Goal: Task Accomplishment & Management: Use online tool/utility

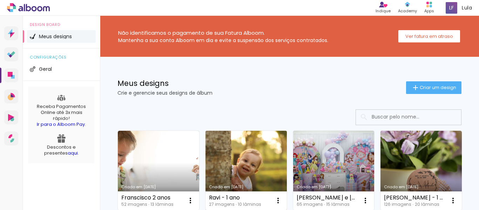
scroll to position [35, 0]
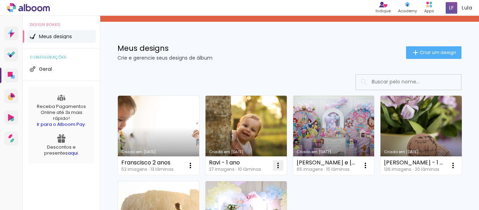
click at [195, 167] on iron-icon at bounding box center [190, 165] width 8 height 8
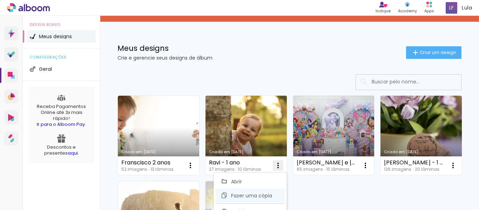
click at [249, 199] on paper-item "Fazer uma cópia" at bounding box center [250, 196] width 69 height 14
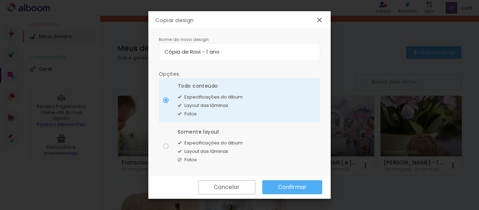
click at [186, 48] on input "Cópia de Ravi - 1 ano" at bounding box center [240, 52] width 150 height 8
drag, startPoint x: 221, startPoint y: 51, endPoint x: 146, endPoint y: 53, distance: 75.8
click at [146, 53] on body "link( href="../../bower_components/polymer/polymer.html" rel="import" ) picture…" at bounding box center [239, 105] width 479 height 210
type input "Andréia"
type paper-input "Andréia"
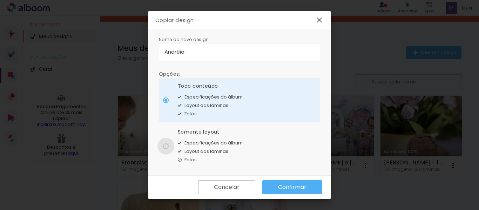
click at [165, 103] on div at bounding box center [166, 101] width 6 height 6
type paper-radio-button "on"
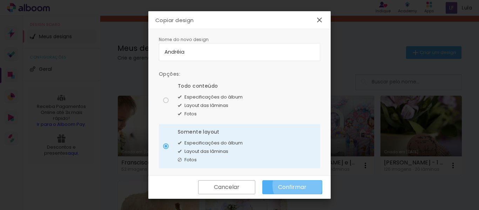
click at [0, 0] on slot "Confirmar" at bounding box center [0, 0] width 0 height 0
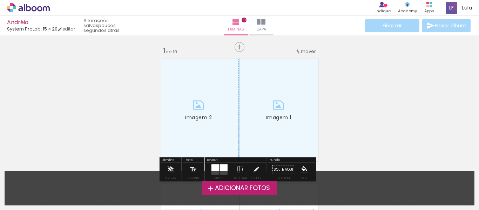
click at [252, 190] on span "Adicionar Fotos" at bounding box center [242, 188] width 55 height 6
click at [0, 0] on input "file" at bounding box center [0, 0] width 0 height 0
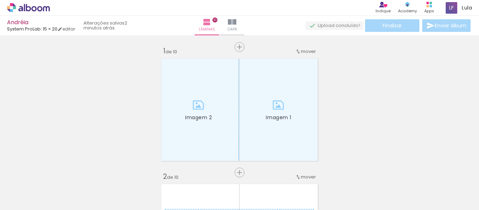
scroll to position [9, 0]
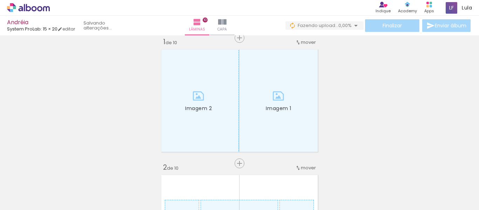
click at [33, 197] on span "Adicionar Fotos" at bounding box center [24, 201] width 21 height 8
click at [0, 0] on input "file" at bounding box center [0, 0] width 0 height 0
click at [57, 175] on iron-icon at bounding box center [54, 172] width 7 height 7
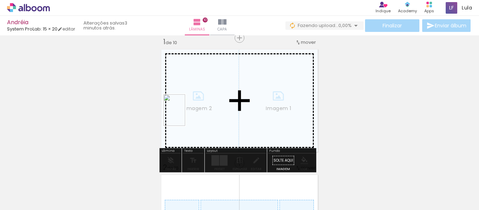
drag, startPoint x: 73, startPoint y: 184, endPoint x: 185, endPoint y: 115, distance: 130.9
click at [185, 115] on quentale-workspace at bounding box center [239, 105] width 479 height 210
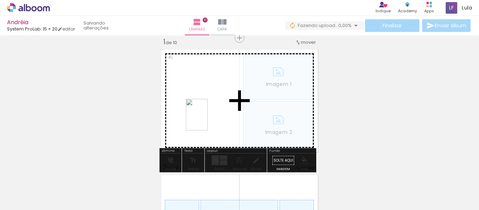
drag, startPoint x: 105, startPoint y: 197, endPoint x: 207, endPoint y: 120, distance: 128.2
click at [207, 120] on quentale-workspace at bounding box center [239, 105] width 479 height 210
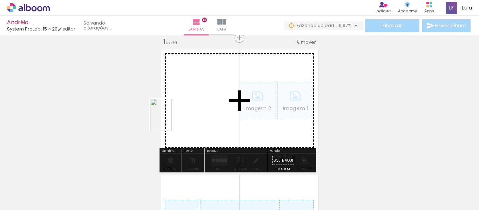
drag, startPoint x: 149, startPoint y: 197, endPoint x: 171, endPoint y: 120, distance: 80.7
click at [171, 120] on quentale-workspace at bounding box center [239, 105] width 479 height 210
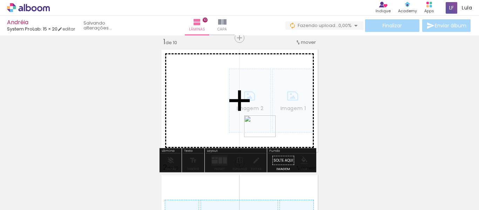
drag, startPoint x: 198, startPoint y: 196, endPoint x: 265, endPoint y: 136, distance: 90.2
click at [265, 136] on quentale-workspace at bounding box center [239, 105] width 479 height 210
drag, startPoint x: 225, startPoint y: 203, endPoint x: 264, endPoint y: 118, distance: 93.2
click at [264, 118] on quentale-workspace at bounding box center [239, 105] width 479 height 210
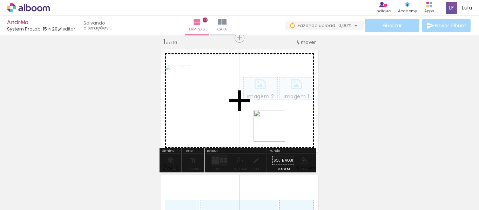
drag, startPoint x: 269, startPoint y: 189, endPoint x: 275, endPoint y: 131, distance: 58.2
click at [275, 131] on quentale-workspace at bounding box center [239, 105] width 479 height 210
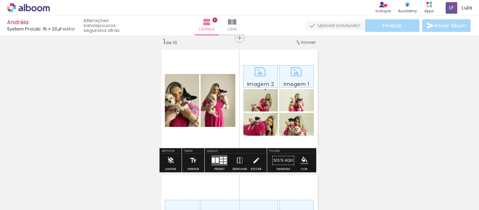
click at [216, 158] on div at bounding box center [217, 160] width 3 height 5
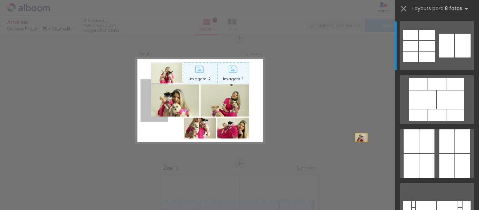
drag, startPoint x: 152, startPoint y: 113, endPoint x: 395, endPoint y: 112, distance: 242.7
click at [395, 112] on quentale-workspace at bounding box center [239, 105] width 479 height 210
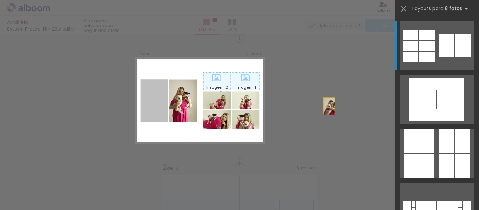
drag, startPoint x: 155, startPoint y: 116, endPoint x: 370, endPoint y: 108, distance: 215.5
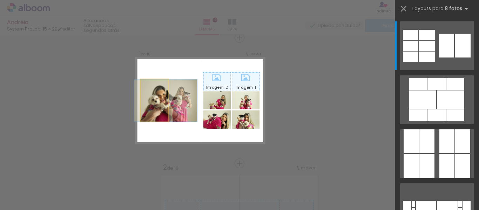
click at [155, 110] on quentale-photo at bounding box center [154, 100] width 27 height 42
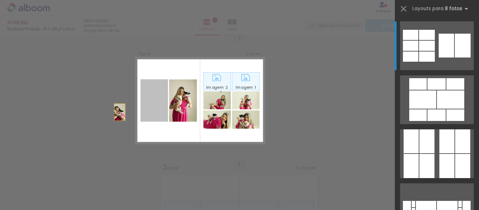
drag, startPoint x: 156, startPoint y: 110, endPoint x: 65, endPoint y: 112, distance: 90.9
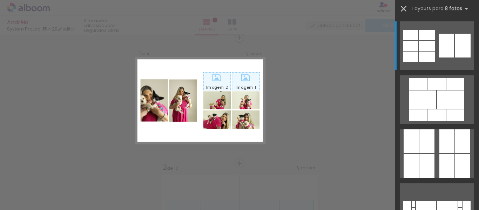
click at [404, 11] on iron-icon at bounding box center [404, 9] width 10 height 10
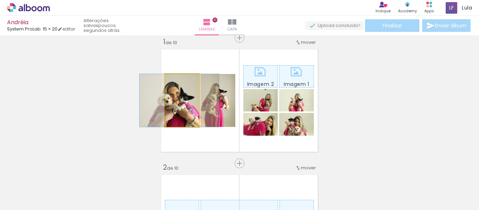
drag, startPoint x: 176, startPoint y: 116, endPoint x: 15, endPoint y: 98, distance: 162.3
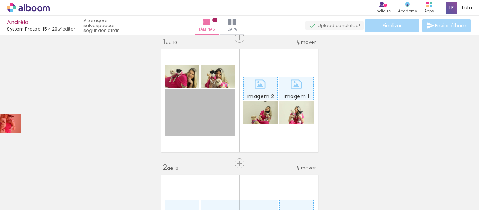
drag, startPoint x: 208, startPoint y: 124, endPoint x: 2, endPoint y: 122, distance: 205.6
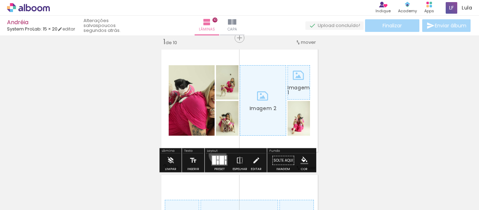
click at [216, 155] on quentale-layouter at bounding box center [220, 160] width 16 height 11
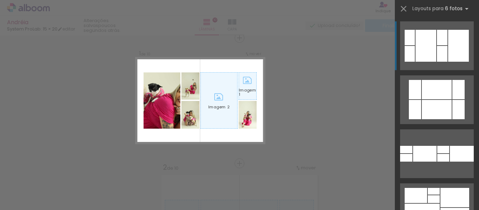
click at [239, 100] on div at bounding box center [248, 86] width 18 height 27
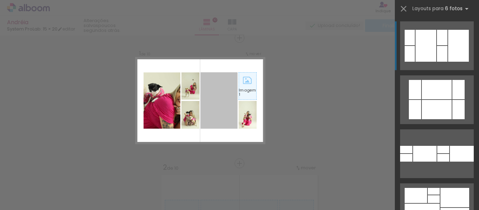
drag, startPoint x: 227, startPoint y: 115, endPoint x: 275, endPoint y: -17, distance: 140.0
click at [275, 0] on html "link( href="../../bower_components/polymer/polymer.html" rel="import" ) picture…" at bounding box center [239, 105] width 479 height 210
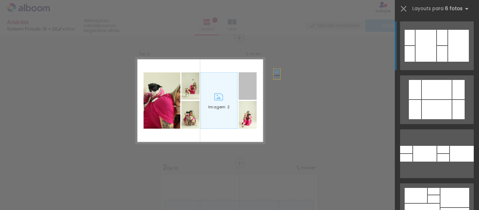
drag, startPoint x: 242, startPoint y: 98, endPoint x: 285, endPoint y: 70, distance: 50.7
click at [421, 100] on div at bounding box center [415, 109] width 12 height 19
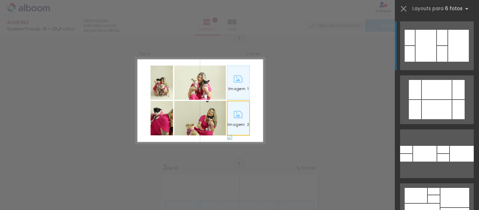
click at [234, 117] on quentale-photo "Imagem 2" at bounding box center [238, 118] width 22 height 34
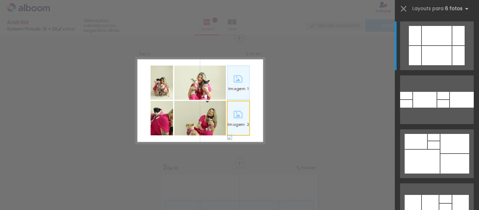
click at [234, 117] on quentale-photo "Imagem 2" at bounding box center [238, 118] width 22 height 34
click at [231, 100] on div at bounding box center [239, 83] width 22 height 34
drag, startPoint x: 231, startPoint y: 124, endPoint x: 207, endPoint y: 117, distance: 24.5
click at [366, 194] on quentale-workspace at bounding box center [239, 105] width 479 height 210
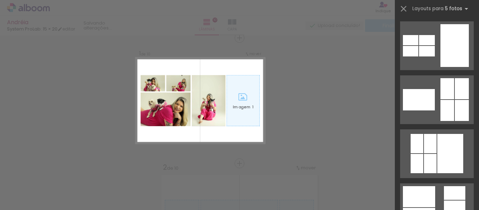
scroll to position [0, 0]
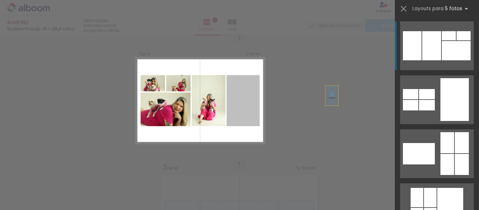
drag, startPoint x: 242, startPoint y: 109, endPoint x: 351, endPoint y: 94, distance: 110.8
drag, startPoint x: 234, startPoint y: 103, endPoint x: 414, endPoint y: 197, distance: 203.0
click at [409, 193] on quentale-workspace at bounding box center [239, 105] width 479 height 210
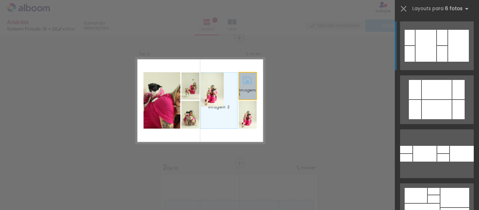
drag, startPoint x: 228, startPoint y: 86, endPoint x: 335, endPoint y: 76, distance: 107.1
drag, startPoint x: 237, startPoint y: 91, endPoint x: 332, endPoint y: 88, distance: 95.1
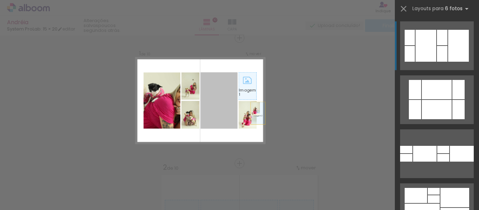
drag, startPoint x: 204, startPoint y: 125, endPoint x: 319, endPoint y: 117, distance: 115.7
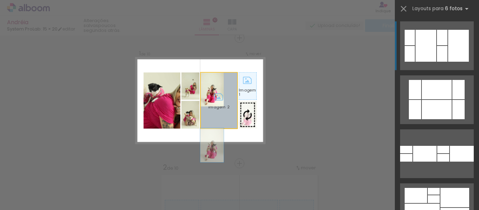
drag, startPoint x: 218, startPoint y: 116, endPoint x: 380, endPoint y: 121, distance: 162.5
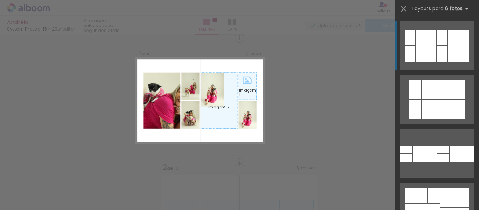
click at [252, 88] on div at bounding box center [248, 86] width 18 height 27
click at [245, 91] on div at bounding box center [248, 86] width 18 height 27
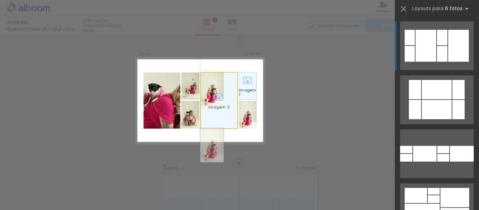
click at [220, 112] on div at bounding box center [219, 101] width 36 height 56
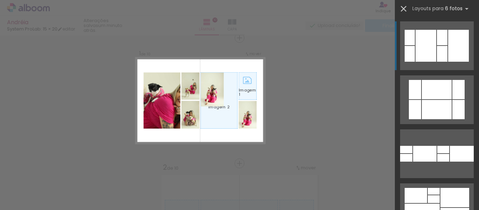
click at [403, 9] on iron-icon at bounding box center [404, 9] width 10 height 10
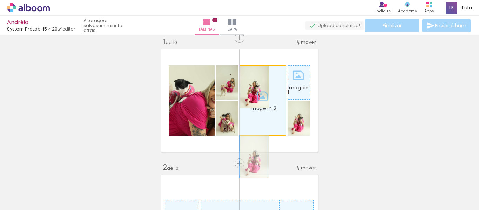
click at [271, 121] on div at bounding box center [263, 101] width 46 height 70
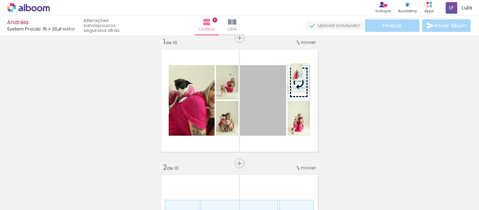
drag, startPoint x: 264, startPoint y: 116, endPoint x: 297, endPoint y: 78, distance: 50.5
click at [0, 0] on slot "Imagem 1 Imagem 2" at bounding box center [0, 0] width 0 height 0
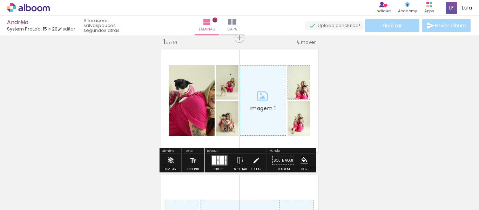
click at [252, 106] on div at bounding box center [263, 101] width 46 height 70
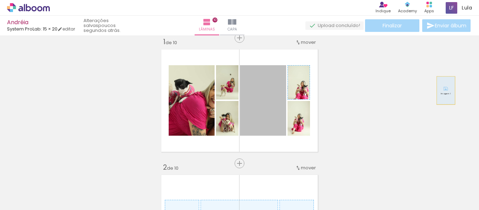
drag, startPoint x: 252, startPoint y: 106, endPoint x: 443, endPoint y: 91, distance: 192.2
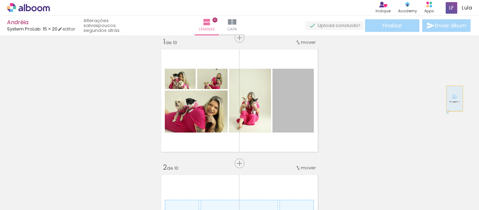
drag, startPoint x: 279, startPoint y: 119, endPoint x: 452, endPoint y: 99, distance: 174.2
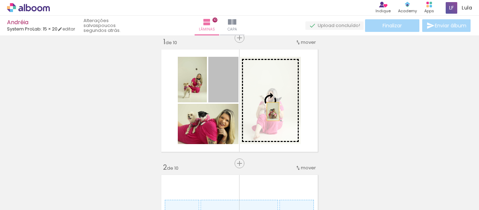
drag, startPoint x: 227, startPoint y: 95, endPoint x: 270, endPoint y: 112, distance: 47.0
click at [0, 0] on slot "Imagem 1 Imagem 2" at bounding box center [0, 0] width 0 height 0
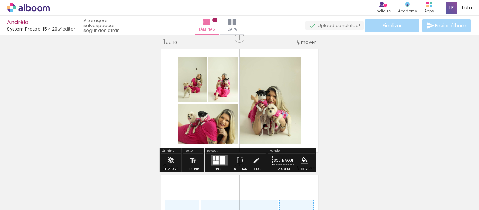
click at [216, 164] on div at bounding box center [216, 163] width 6 height 4
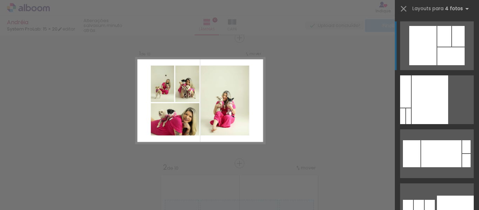
click at [426, 75] on div at bounding box center [430, 99] width 36 height 49
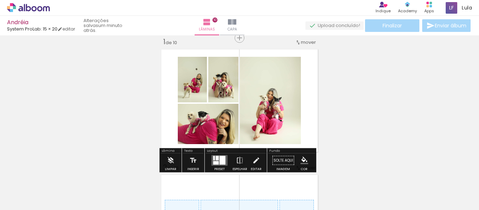
drag, startPoint x: 306, startPoint y: 102, endPoint x: 128, endPoint y: 125, distance: 179.6
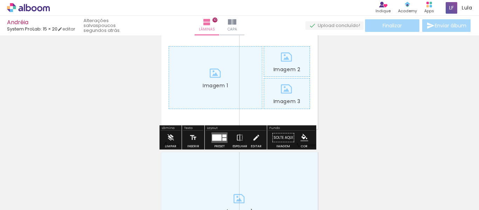
scroll to position [255, 0]
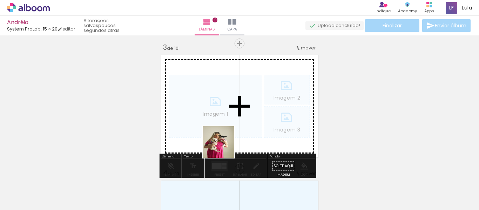
drag, startPoint x: 225, startPoint y: 196, endPoint x: 221, endPoint y: 125, distance: 71.3
click at [221, 125] on quentale-workspace at bounding box center [239, 105] width 479 height 210
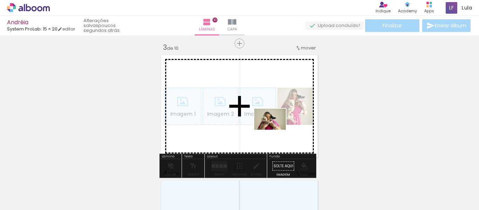
drag, startPoint x: 270, startPoint y: 198, endPoint x: 275, endPoint y: 130, distance: 68.6
click at [275, 130] on quentale-workspace at bounding box center [239, 105] width 479 height 210
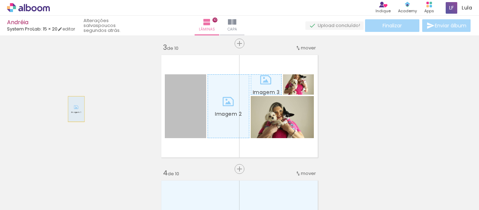
drag, startPoint x: 179, startPoint y: 132, endPoint x: 248, endPoint y: 116, distance: 70.6
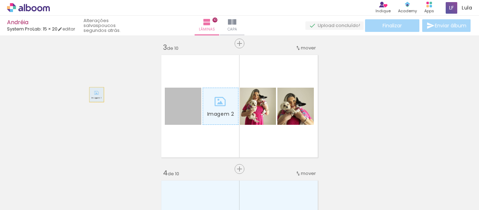
drag, startPoint x: 176, startPoint y: 118, endPoint x: 94, endPoint y: 95, distance: 85.4
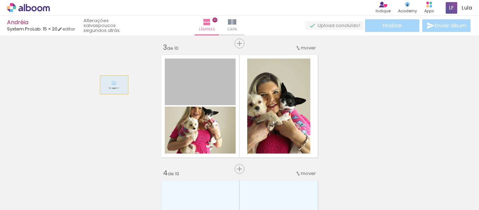
drag, startPoint x: 200, startPoint y: 91, endPoint x: 122, endPoint y: 85, distance: 78.4
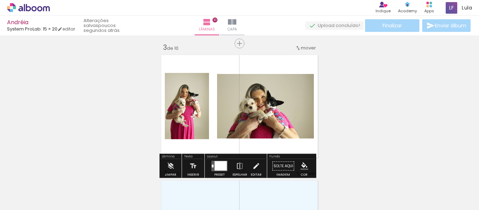
click at [219, 163] on div at bounding box center [221, 165] width 12 height 9
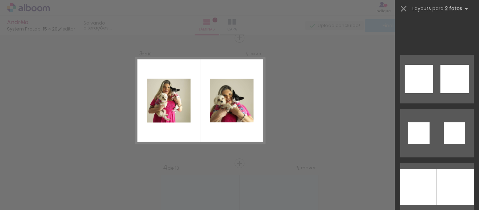
scroll to position [1649, 0]
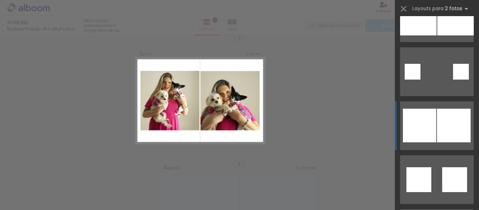
click at [442, 167] on div at bounding box center [454, 179] width 25 height 25
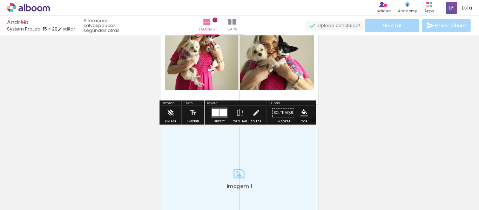
scroll to position [401, 0]
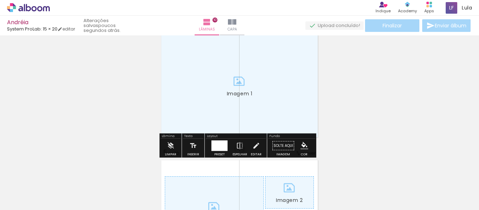
click at [294, 105] on div at bounding box center [239, 85] width 161 height 107
click at [275, 115] on div at bounding box center [239, 85] width 161 height 107
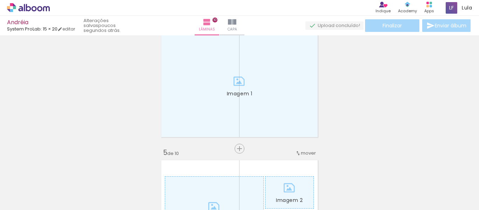
click at [31, 201] on span "Adicionar Fotos" at bounding box center [24, 201] width 21 height 8
click at [0, 0] on input "file" at bounding box center [0, 0] width 0 height 0
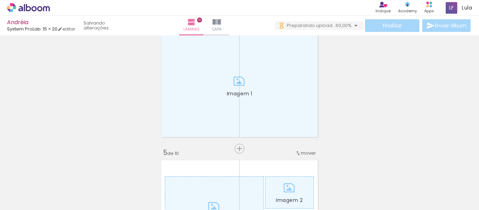
scroll to position [0, 0]
click at [356, 191] on div at bounding box center [345, 187] width 21 height 32
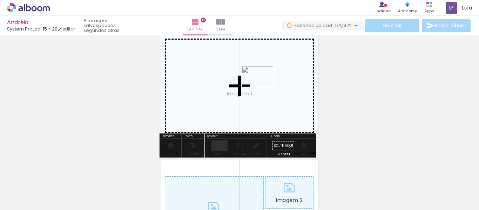
drag, startPoint x: 430, startPoint y: 188, endPoint x: 263, endPoint y: 87, distance: 195.5
click at [263, 87] on quentale-workspace at bounding box center [239, 105] width 479 height 210
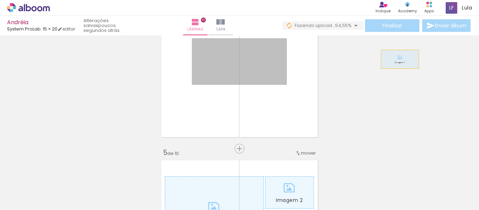
drag, startPoint x: 260, startPoint y: 54, endPoint x: 397, endPoint y: 59, distance: 137.6
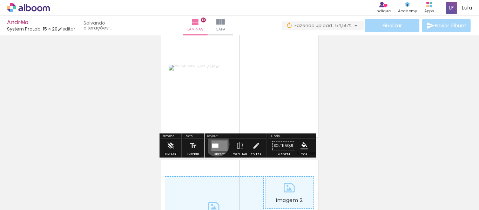
click at [215, 144] on div at bounding box center [215, 146] width 6 height 4
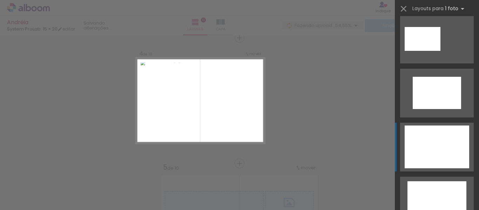
scroll to position [140, 0]
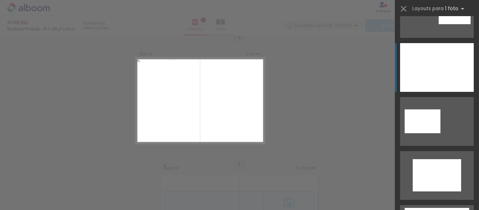
click at [441, 85] on div at bounding box center [437, 67] width 74 height 49
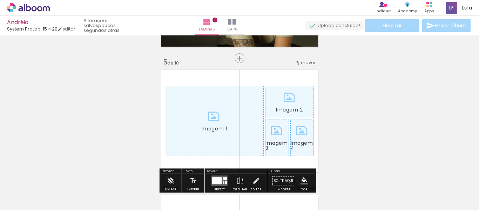
scroll to position [526, 0]
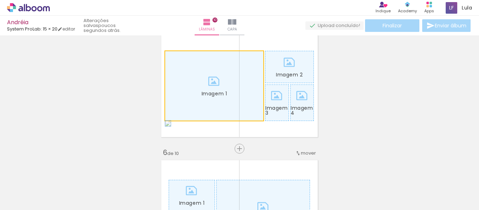
drag, startPoint x: 217, startPoint y: 99, endPoint x: 194, endPoint y: 96, distance: 23.2
click at [132, 99] on div "Inserir lâmina Imagem 1 Imagem 2 1 de 10 Inserir lâmina Imagem 1 Imagem 2 Image…" at bounding box center [239, 203] width 479 height 1382
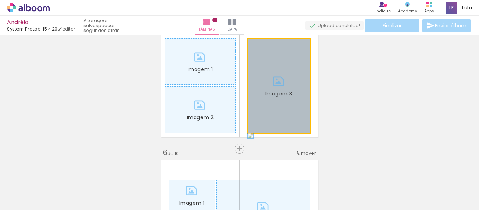
drag, startPoint x: 271, startPoint y: 79, endPoint x: 209, endPoint y: 79, distance: 61.7
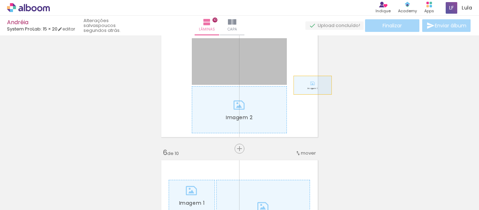
drag, startPoint x: 228, startPoint y: 75, endPoint x: 314, endPoint y: 86, distance: 86.7
click at [314, 85] on quentale-layouter "Imagem 1 Imagem 2" at bounding box center [240, 86] width 162 height 108
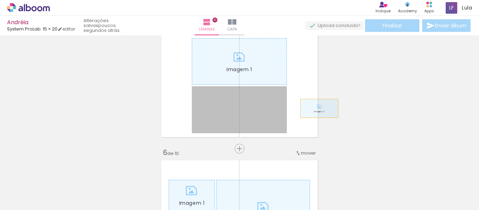
drag, startPoint x: 255, startPoint y: 108, endPoint x: 404, endPoint y: 108, distance: 148.7
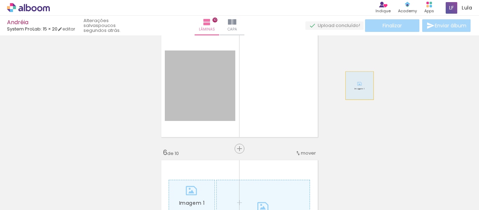
drag, startPoint x: 199, startPoint y: 73, endPoint x: 357, endPoint y: 86, distance: 159.1
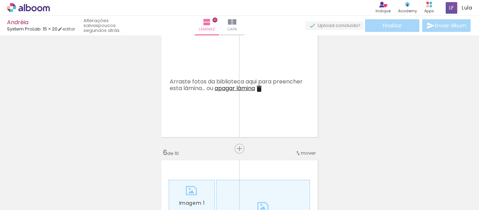
click at [309, 192] on div at bounding box center [306, 186] width 24 height 35
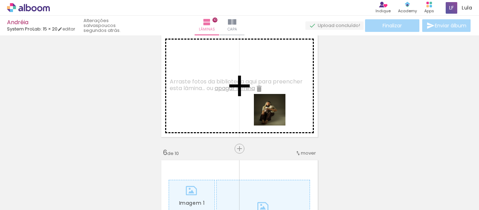
drag, startPoint x: 305, startPoint y: 191, endPoint x: 275, endPoint y: 115, distance: 81.6
click at [275, 115] on quentale-workspace at bounding box center [239, 105] width 479 height 210
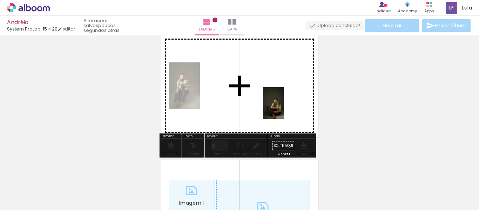
drag, startPoint x: 352, startPoint y: 185, endPoint x: 284, endPoint y: 108, distance: 102.4
click at [284, 108] on quentale-workspace at bounding box center [239, 105] width 479 height 210
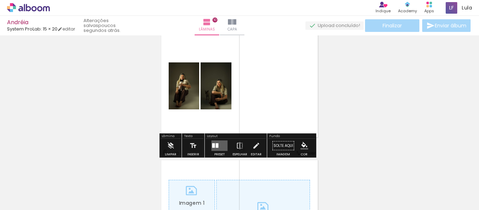
scroll to position [0, 13]
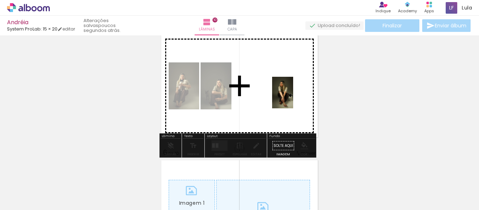
drag, startPoint x: 383, startPoint y: 180, endPoint x: 293, endPoint y: 98, distance: 121.2
click at [293, 98] on quentale-workspace at bounding box center [239, 105] width 479 height 210
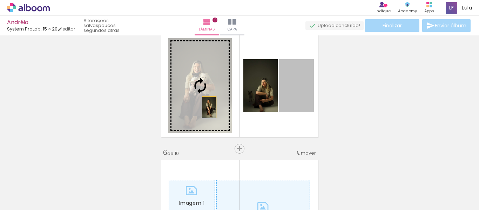
drag, startPoint x: 299, startPoint y: 98, endPoint x: 206, endPoint y: 107, distance: 94.1
click at [0, 0] on slot at bounding box center [0, 0] width 0 height 0
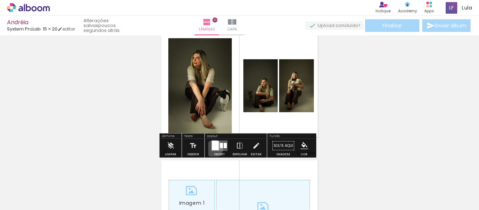
click at [213, 149] on div at bounding box center [215, 145] width 7 height 9
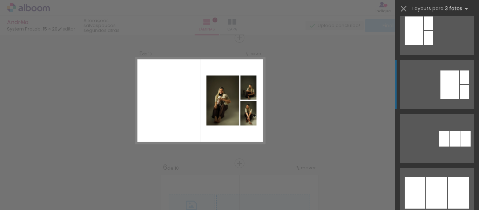
scroll to position [491, 0]
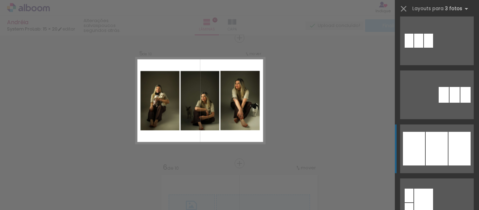
click at [441, 143] on div at bounding box center [437, 149] width 22 height 34
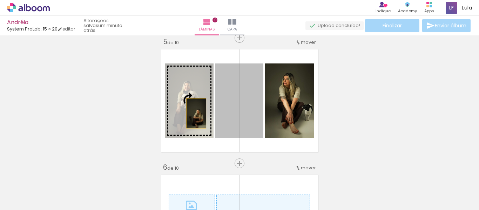
drag, startPoint x: 246, startPoint y: 120, endPoint x: 194, endPoint y: 113, distance: 52.3
click at [0, 0] on slot at bounding box center [0, 0] width 0 height 0
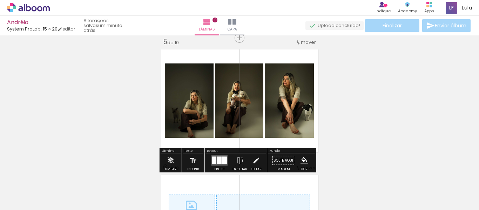
click at [299, 104] on quentale-photo at bounding box center [289, 100] width 49 height 74
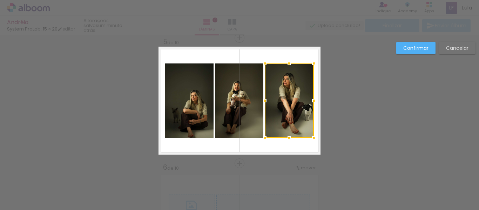
click at [422, 43] on paper-button "Confirmar" at bounding box center [415, 48] width 39 height 12
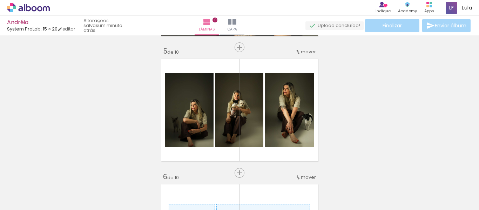
scroll to position [406, 0]
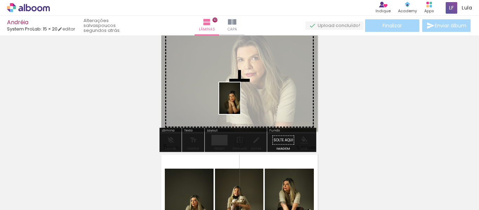
drag, startPoint x: 451, startPoint y: 177, endPoint x: 240, endPoint y: 103, distance: 223.7
click at [240, 103] on quentale-workspace at bounding box center [239, 105] width 479 height 210
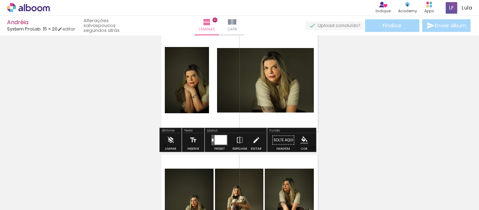
click at [215, 140] on div at bounding box center [221, 139] width 12 height 9
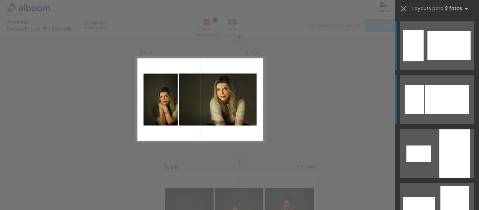
scroll to position [386, 0]
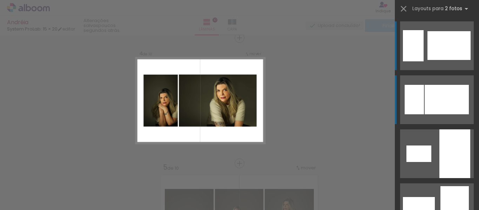
click at [416, 100] on div at bounding box center [414, 99] width 19 height 29
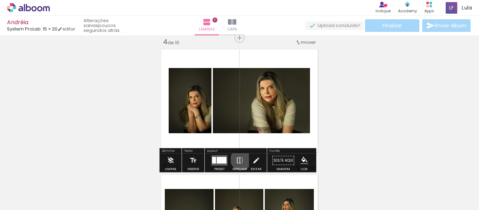
click at [240, 160] on iron-icon at bounding box center [240, 161] width 8 height 14
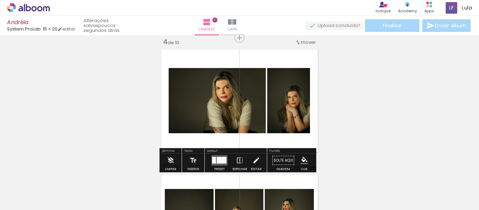
click at [283, 108] on quentale-photo at bounding box center [288, 100] width 43 height 65
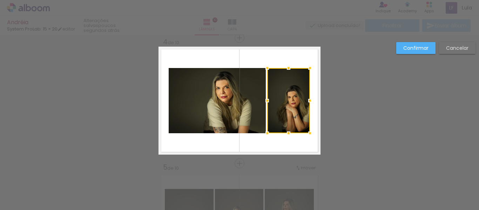
click at [289, 86] on div at bounding box center [288, 100] width 43 height 65
click at [0, 0] on slot "Confirmar" at bounding box center [0, 0] width 0 height 0
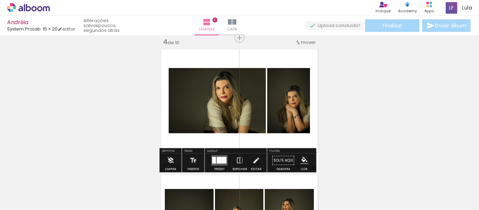
click at [287, 83] on div at bounding box center [290, 86] width 8 height 7
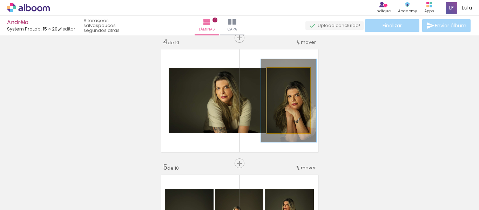
drag, startPoint x: 281, startPoint y: 73, endPoint x: 284, endPoint y: 73, distance: 3.6
click at [284, 73] on div at bounding box center [287, 75] width 6 height 6
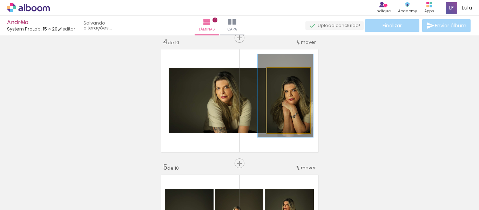
drag, startPoint x: 297, startPoint y: 110, endPoint x: 294, endPoint y: 105, distance: 5.8
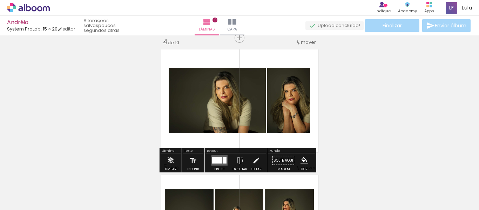
click at [223, 159] on div at bounding box center [225, 160] width 4 height 7
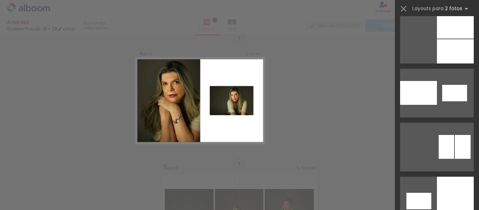
scroll to position [3807, 0]
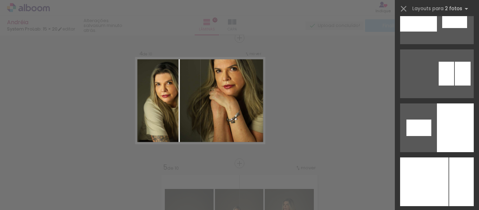
click at [445, 163] on div at bounding box center [424, 182] width 48 height 49
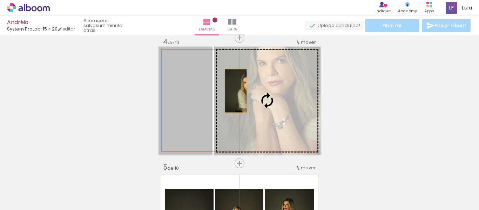
drag, startPoint x: 187, startPoint y: 86, endPoint x: 235, endPoint y: 91, distance: 47.9
click at [0, 0] on slot "Imagem 1" at bounding box center [0, 0] width 0 height 0
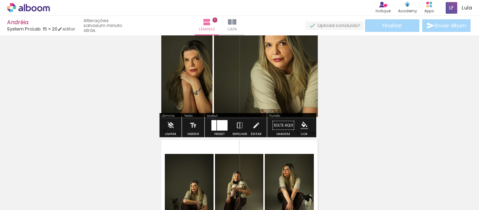
scroll to position [386, 0]
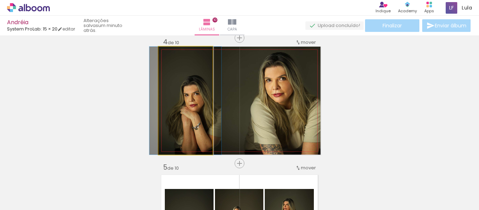
click at [191, 119] on quentale-photo at bounding box center [186, 101] width 54 height 108
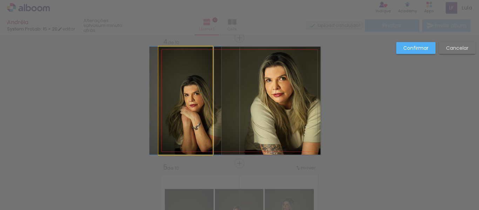
click at [190, 113] on quentale-photo at bounding box center [186, 101] width 54 height 108
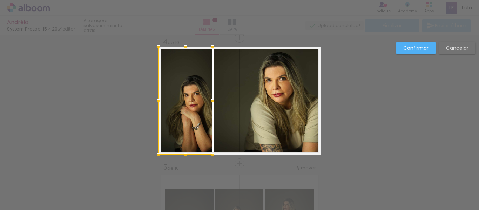
click at [171, 58] on div at bounding box center [186, 101] width 54 height 108
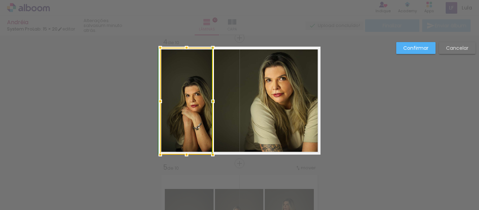
drag, startPoint x: 154, startPoint y: 46, endPoint x: 139, endPoint y: 34, distance: 19.8
click at [139, 0] on div "Andréia System ProLab: 15 × 20 editar um minuto atrás. Lâminas 10 Capa Finaliza…" at bounding box center [239, 0] width 479 height 0
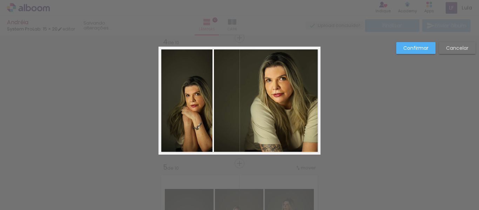
click at [179, 120] on quentale-photo at bounding box center [186, 101] width 53 height 107
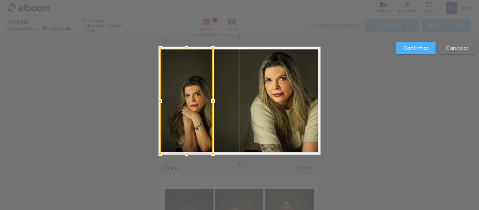
click at [411, 44] on paper-button "Confirmar" at bounding box center [415, 48] width 39 height 12
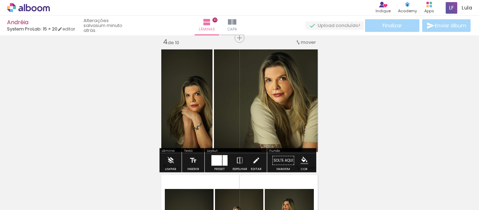
click at [164, 134] on quentale-photo at bounding box center [186, 101] width 53 height 107
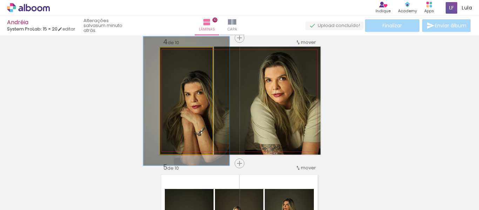
drag, startPoint x: 177, startPoint y: 53, endPoint x: 182, endPoint y: 53, distance: 5.3
click at [182, 53] on div at bounding box center [181, 54] width 11 height 11
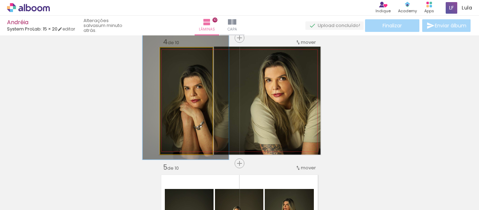
drag, startPoint x: 188, startPoint y: 101, endPoint x: 187, endPoint y: 95, distance: 6.0
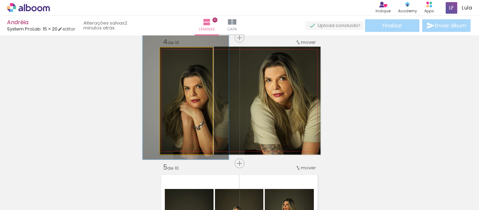
click at [182, 130] on quentale-photo at bounding box center [186, 101] width 53 height 107
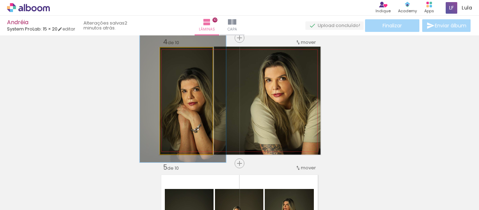
drag, startPoint x: 182, startPoint y: 130, endPoint x: 179, endPoint y: 132, distance: 3.8
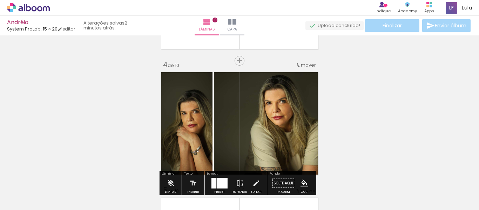
scroll to position [351, 0]
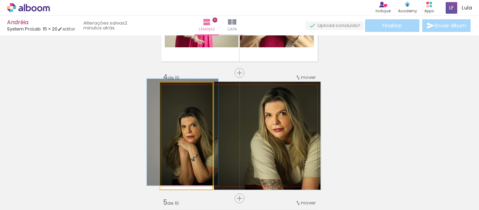
drag, startPoint x: 182, startPoint y: 89, endPoint x: 174, endPoint y: 90, distance: 8.1
type paper-slider "100"
click at [174, 90] on div at bounding box center [176, 90] width 11 height 11
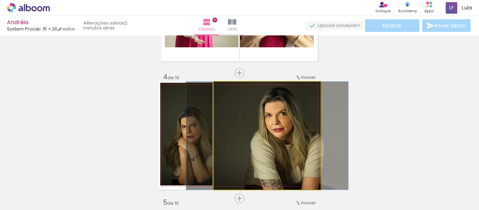
click at [269, 135] on quentale-photo "Imagem 1" at bounding box center [267, 136] width 107 height 108
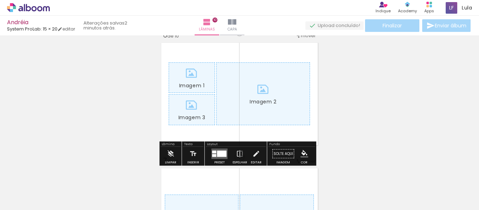
scroll to position [631, 0]
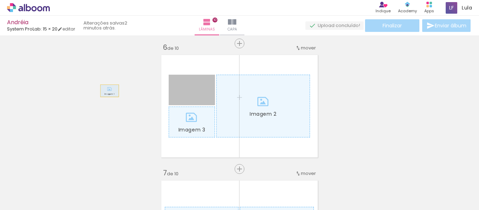
drag, startPoint x: 192, startPoint y: 90, endPoint x: 107, endPoint y: 91, distance: 84.5
click at [107, 91] on div "Inserir lâmina Imagem 1 Imagem 2 1 de 10 Inserir lâmina Imagem 1 Imagem 2 Image…" at bounding box center [239, 97] width 479 height 1382
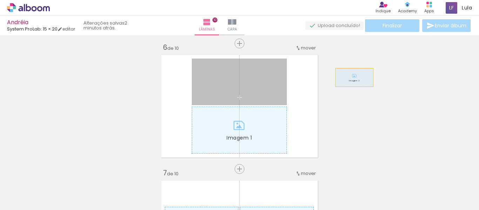
drag, startPoint x: 225, startPoint y: 84, endPoint x: 352, endPoint y: 78, distance: 126.8
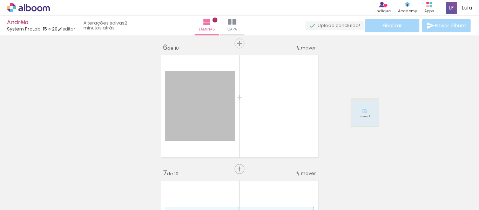
drag, startPoint x: 199, startPoint y: 113, endPoint x: 372, endPoint y: 113, distance: 172.9
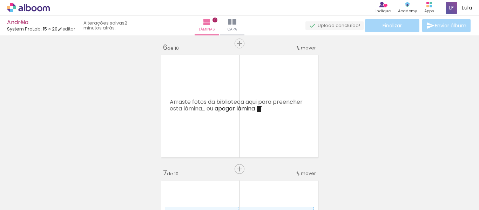
click at [13, 200] on iron-icon at bounding box center [10, 200] width 8 height 8
click at [0, 0] on input "file" at bounding box center [0, 0] width 0 height 0
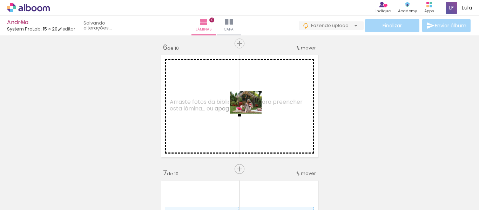
drag, startPoint x: 449, startPoint y: 187, endPoint x: 251, endPoint y: 112, distance: 211.5
click at [251, 112] on quentale-workspace at bounding box center [239, 105] width 479 height 210
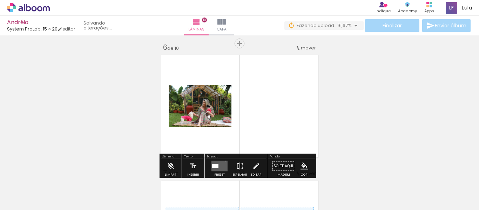
click at [224, 161] on quentale-layouter at bounding box center [220, 166] width 16 height 11
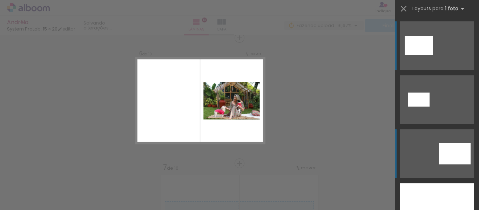
scroll to position [70, 0]
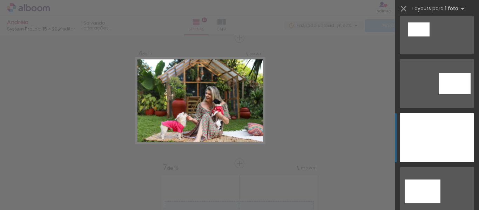
click at [437, 133] on div at bounding box center [437, 137] width 74 height 49
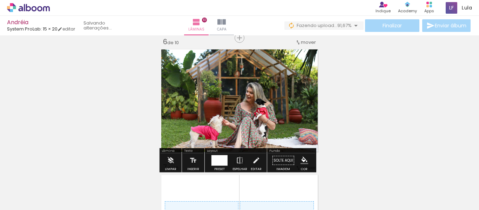
click at [370, 78] on div "Inserir lâmina Imagem 1 Imagem 2 1 de 10 Inserir lâmina Imagem 1 Imagem 2 Image…" at bounding box center [239, 92] width 479 height 1382
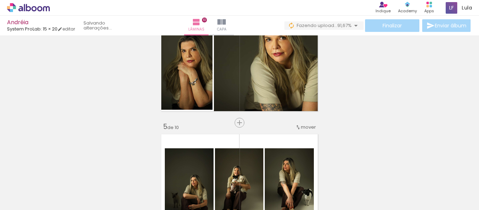
click at [21, 197] on span "Adicionar Fotos" at bounding box center [24, 201] width 21 height 8
click at [0, 0] on input "file" at bounding box center [0, 0] width 0 height 0
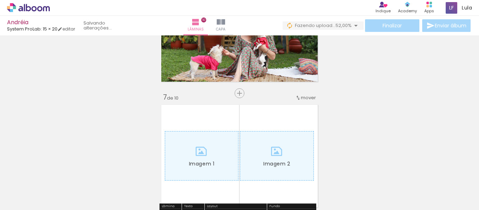
scroll to position [777, 0]
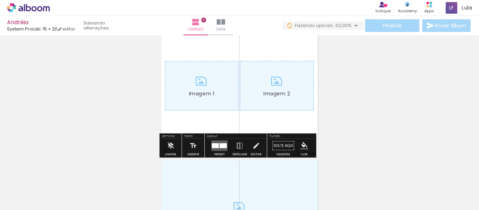
drag, startPoint x: 201, startPoint y: 88, endPoint x: 217, endPoint y: 99, distance: 19.4
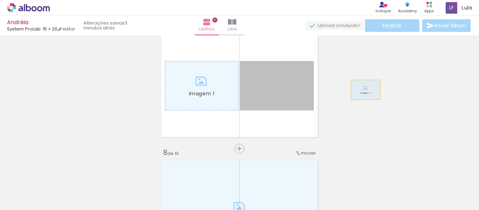
drag, startPoint x: 281, startPoint y: 94, endPoint x: 363, endPoint y: 90, distance: 81.8
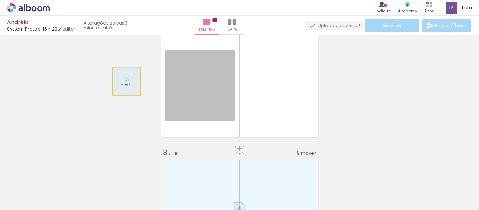
drag, startPoint x: 225, startPoint y: 85, endPoint x: 124, endPoint y: 81, distance: 100.7
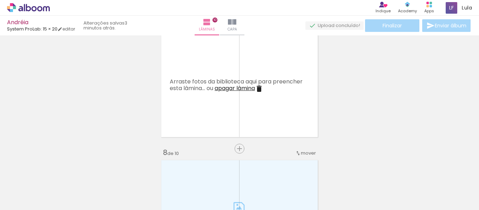
scroll to position [0, 414]
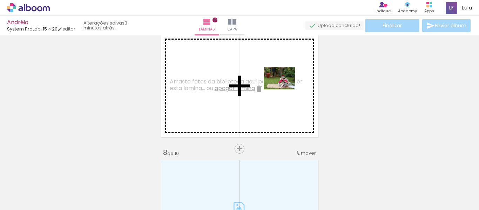
drag, startPoint x: 340, startPoint y: 193, endPoint x: 284, endPoint y: 87, distance: 119.7
click at [284, 87] on quentale-workspace at bounding box center [239, 105] width 479 height 210
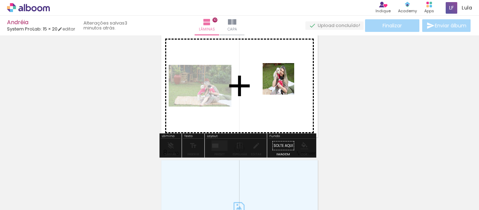
drag, startPoint x: 366, startPoint y: 188, endPoint x: 266, endPoint y: 66, distance: 157.6
click at [266, 66] on quentale-workspace at bounding box center [239, 105] width 479 height 210
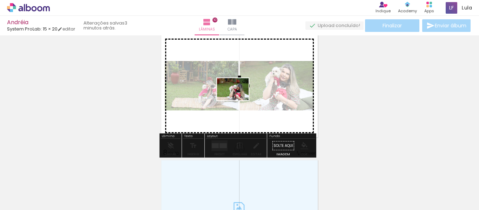
drag, startPoint x: 407, startPoint y: 192, endPoint x: 238, endPoint y: 99, distance: 192.5
click at [238, 99] on quentale-workspace at bounding box center [239, 105] width 479 height 210
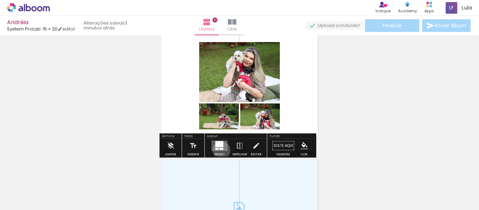
click at [220, 150] on quentale-layouter at bounding box center [220, 146] width 16 height 11
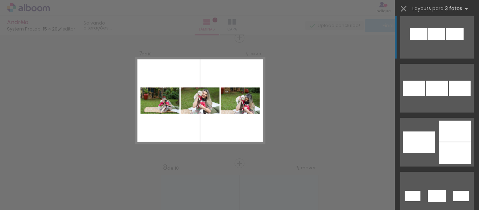
scroll to position [175, 0]
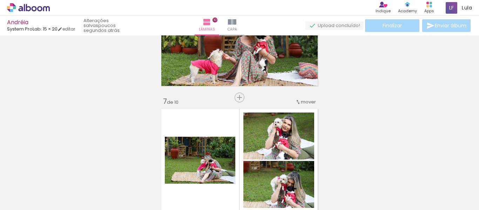
scroll to position [763, 0]
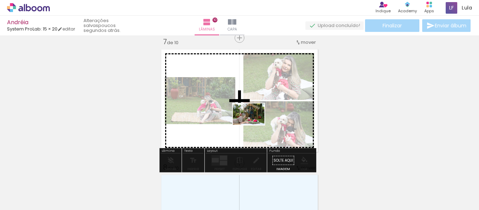
drag, startPoint x: 435, startPoint y: 191, endPoint x: 254, endPoint y: 125, distance: 193.2
click at [254, 125] on quentale-workspace at bounding box center [239, 105] width 479 height 210
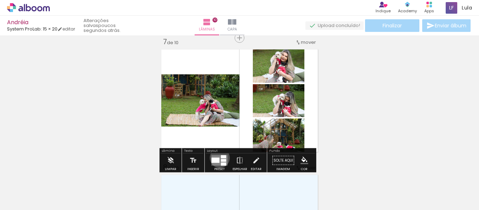
click at [218, 158] on quentale-layouter at bounding box center [220, 160] width 16 height 11
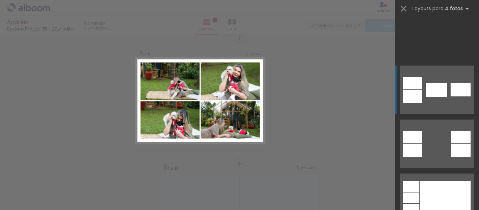
scroll to position [456, 0]
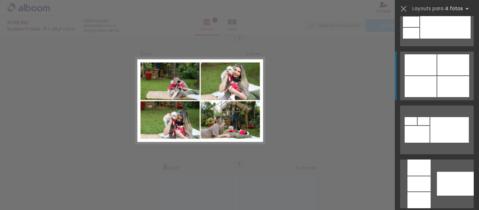
click at [441, 117] on div at bounding box center [449, 130] width 39 height 26
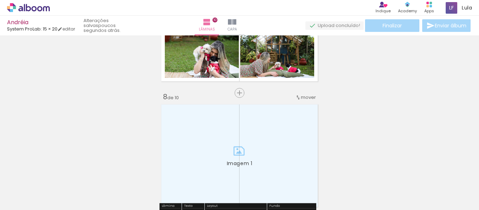
scroll to position [833, 0]
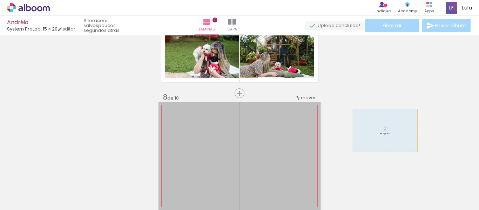
drag, startPoint x: 260, startPoint y: 142, endPoint x: 383, endPoint y: 130, distance: 123.0
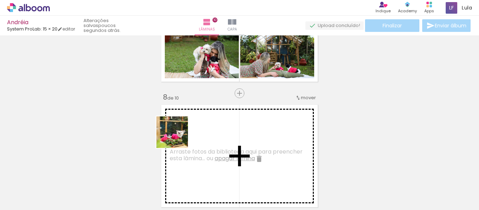
drag, startPoint x: 157, startPoint y: 195, endPoint x: 181, endPoint y: 127, distance: 72.0
click at [181, 127] on quentale-workspace at bounding box center [239, 105] width 479 height 210
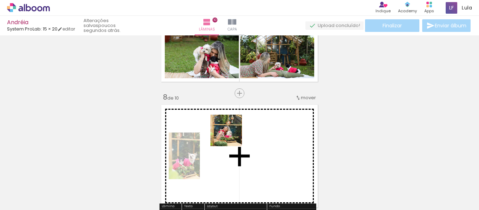
drag, startPoint x: 200, startPoint y: 184, endPoint x: 232, endPoint y: 136, distance: 57.7
click at [232, 136] on quentale-workspace at bounding box center [239, 105] width 479 height 210
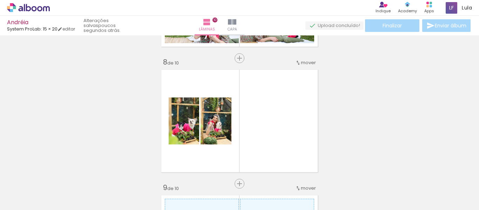
scroll to position [0, 563]
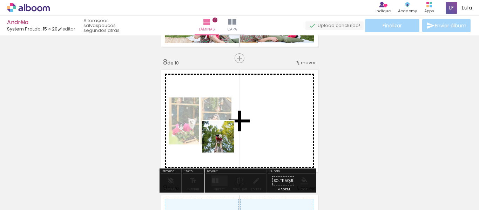
drag, startPoint x: 102, startPoint y: 192, endPoint x: 240, endPoint y: 140, distance: 148.0
click at [240, 140] on quentale-workspace at bounding box center [239, 105] width 479 height 210
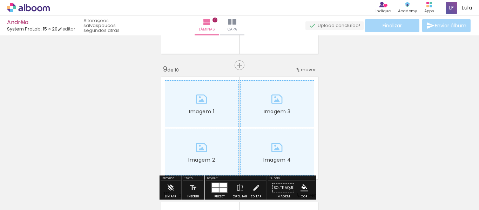
scroll to position [1008, 0]
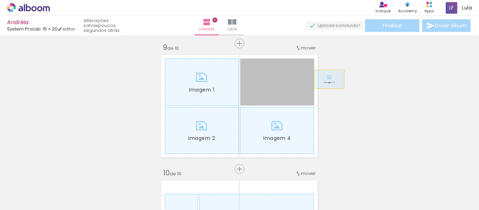
drag, startPoint x: 288, startPoint y: 82, endPoint x: 360, endPoint y: 79, distance: 72.0
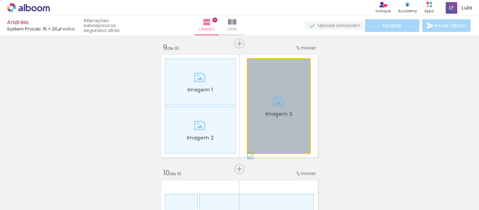
drag, startPoint x: 268, startPoint y: 77, endPoint x: 241, endPoint y: 74, distance: 27.2
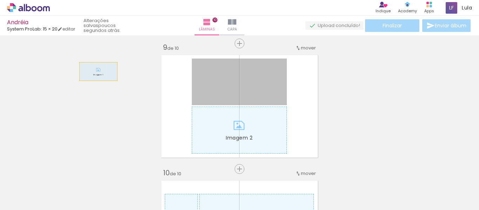
drag, startPoint x: 214, startPoint y: 84, endPoint x: 140, endPoint y: 96, distance: 75.7
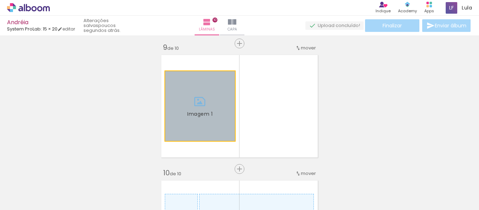
drag, startPoint x: 201, startPoint y: 120, endPoint x: 42, endPoint y: 120, distance: 159.3
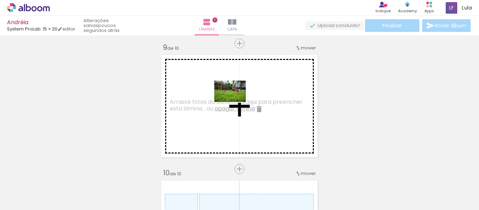
drag, startPoint x: 373, startPoint y: 189, endPoint x: 235, endPoint y: 102, distance: 163.0
click at [235, 102] on quentale-workspace at bounding box center [239, 105] width 479 height 210
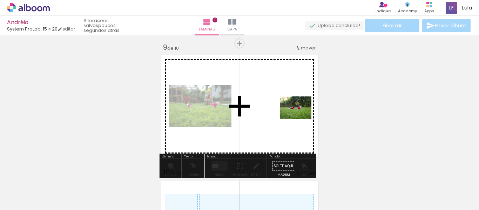
drag, startPoint x: 337, startPoint y: 189, endPoint x: 301, endPoint y: 118, distance: 80.0
click at [301, 118] on quentale-workspace at bounding box center [239, 105] width 479 height 210
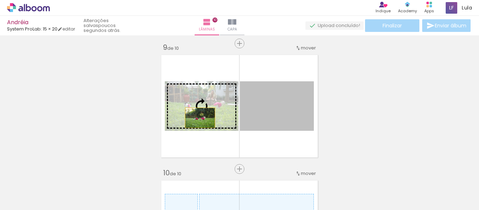
drag, startPoint x: 269, startPoint y: 122, endPoint x: 196, endPoint y: 117, distance: 73.5
click at [0, 0] on slot at bounding box center [0, 0] width 0 height 0
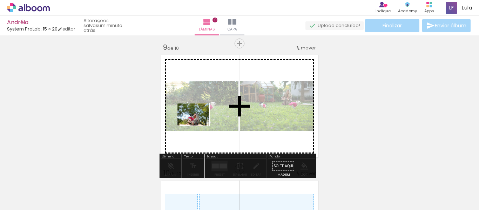
drag, startPoint x: 143, startPoint y: 185, endPoint x: 199, endPoint y: 125, distance: 82.2
click at [199, 125] on quentale-workspace at bounding box center [239, 105] width 479 height 210
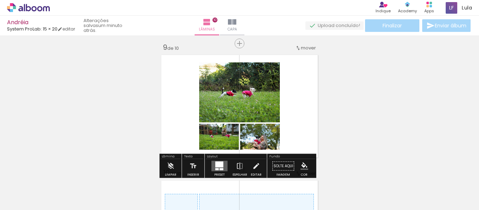
click at [219, 162] on div at bounding box center [219, 165] width 8 height 6
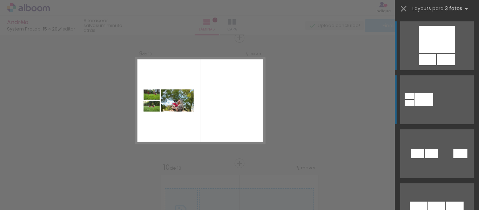
scroll to position [175, 0]
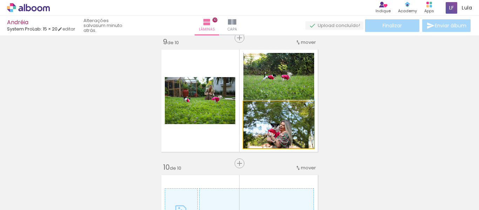
drag, startPoint x: 304, startPoint y: 127, endPoint x: 215, endPoint y: 106, distance: 92.2
click at [0, 0] on slot at bounding box center [0, 0] width 0 height 0
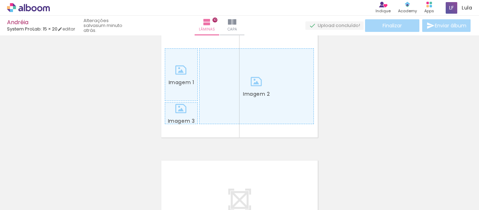
scroll to position [1154, 0]
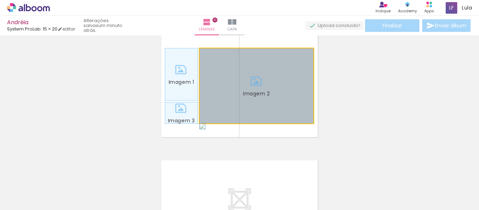
drag, startPoint x: 284, startPoint y: 94, endPoint x: 208, endPoint y: 95, distance: 76.1
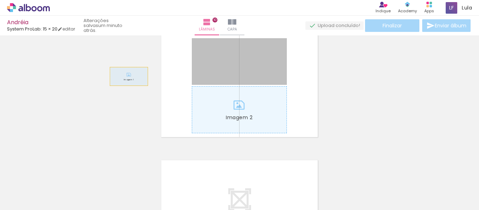
drag, startPoint x: 204, startPoint y: 68, endPoint x: 126, endPoint y: 76, distance: 78.3
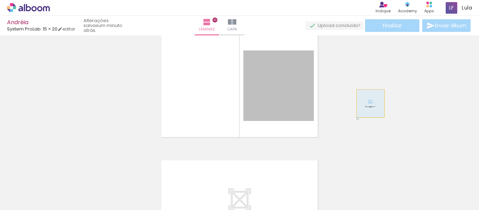
drag, startPoint x: 268, startPoint y: 94, endPoint x: 368, endPoint y: 103, distance: 100.0
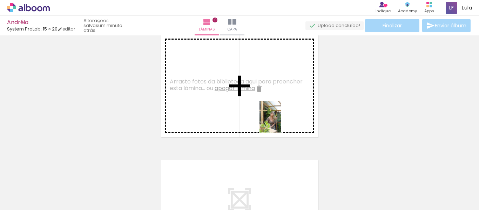
drag, startPoint x: 403, startPoint y: 196, endPoint x: 281, endPoint y: 122, distance: 143.4
click at [281, 122] on quentale-workspace at bounding box center [239, 105] width 479 height 210
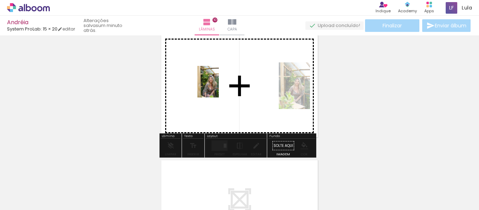
drag, startPoint x: 444, startPoint y: 196, endPoint x: 214, endPoint y: 85, distance: 254.9
click at [214, 85] on quentale-workspace at bounding box center [239, 105] width 479 height 210
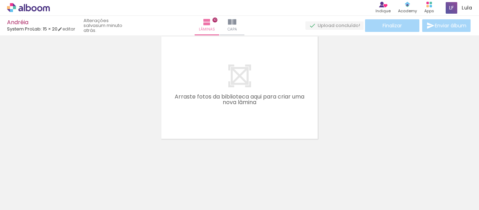
scroll to position [0, 356]
drag, startPoint x: 184, startPoint y: 189, endPoint x: 193, endPoint y: 195, distance: 10.7
click at [193, 195] on div at bounding box center [186, 186] width 24 height 35
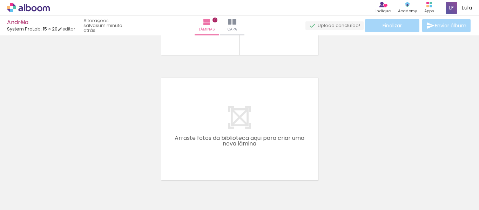
scroll to position [1173, 0]
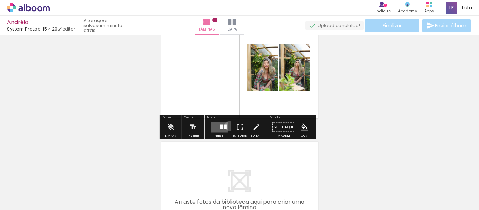
click at [228, 126] on paper-button "Preset" at bounding box center [219, 129] width 22 height 18
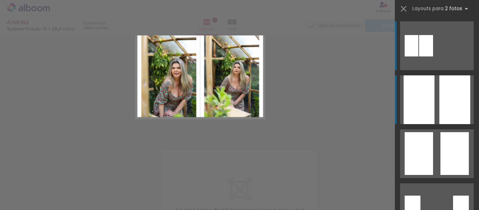
scroll to position [1139, 0]
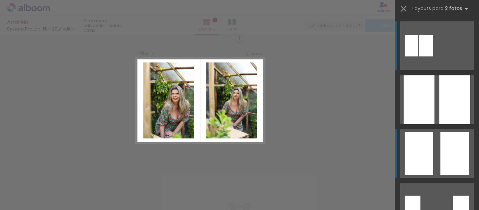
click at [441, 162] on div at bounding box center [455, 153] width 28 height 43
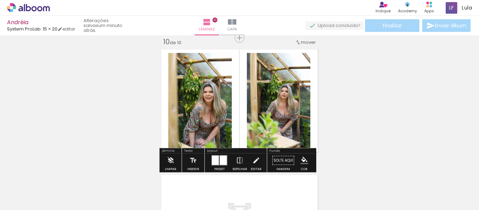
click at [209, 108] on quentale-photo at bounding box center [199, 100] width 63 height 95
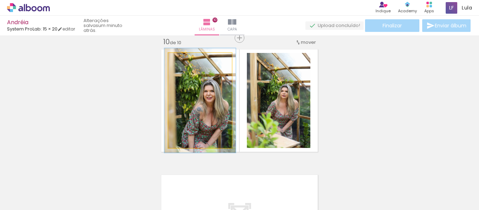
type paper-slider "110"
click at [186, 61] on div at bounding box center [187, 60] width 6 height 6
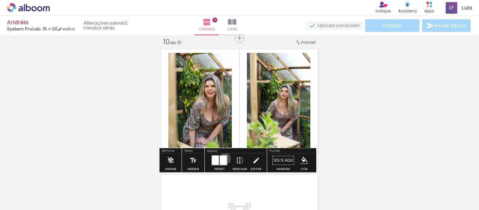
click at [224, 159] on div at bounding box center [223, 160] width 7 height 9
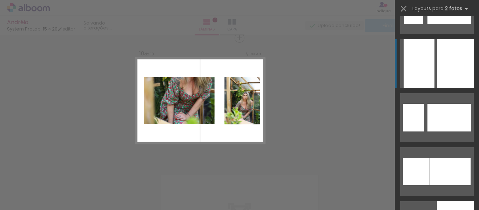
scroll to position [2143, 0]
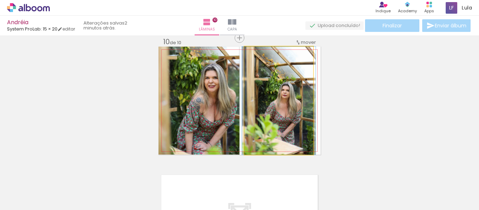
click at [282, 111] on quentale-photo at bounding box center [278, 101] width 69 height 108
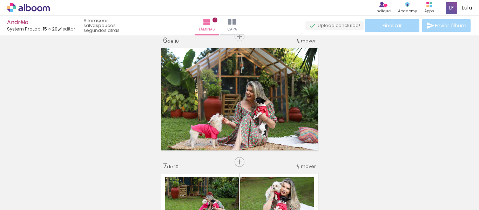
scroll to position [646, 0]
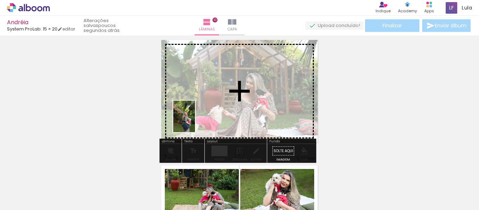
drag, startPoint x: 185, startPoint y: 193, endPoint x: 194, endPoint y: 122, distance: 72.2
click at [194, 122] on quentale-workspace at bounding box center [239, 105] width 479 height 210
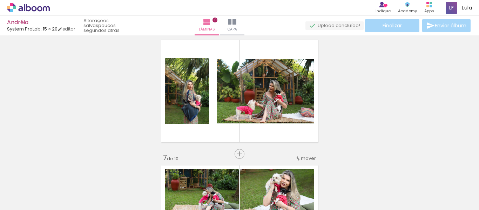
click at [214, 151] on div "Inserir lâmina Imagem 1 Imagem 2 1 de 10 Inserir lâmina Imagem 1 Imagem 2 Image…" at bounding box center [239, 82] width 479 height 1382
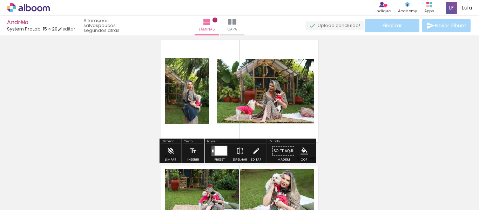
click at [217, 151] on div at bounding box center [221, 150] width 12 height 9
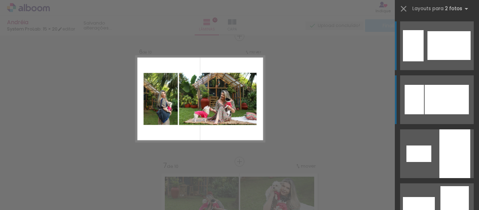
scroll to position [637, 0]
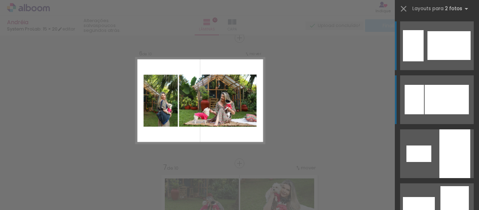
click at [442, 101] on div at bounding box center [447, 99] width 44 height 29
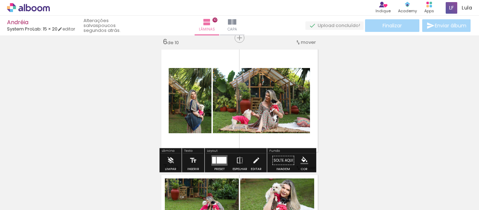
click at [217, 163] on div at bounding box center [222, 160] width 10 height 7
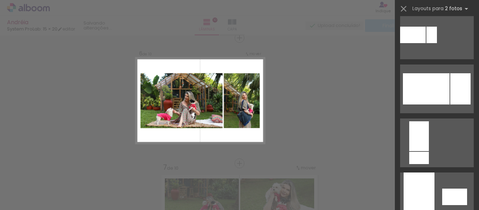
scroll to position [405, 0]
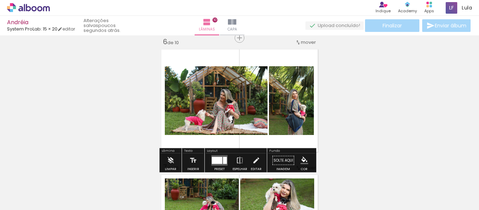
click at [355, 127] on div "Inserir lâmina Imagem 1 Imagem 2 1 de 10 Inserir lâmina Imagem 1 Imagem 2 Image…" at bounding box center [239, 92] width 479 height 1382
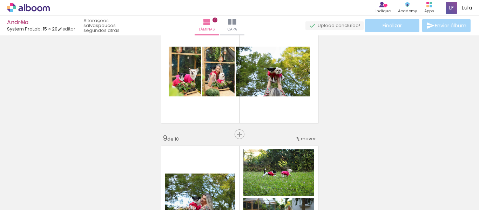
scroll to position [918, 0]
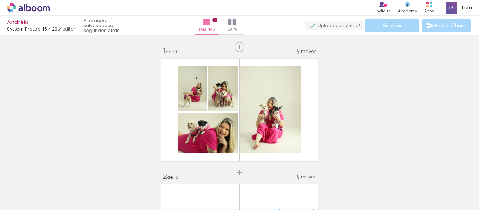
scroll to position [918, 0]
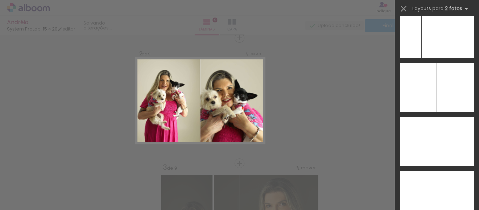
scroll to position [3307, 0]
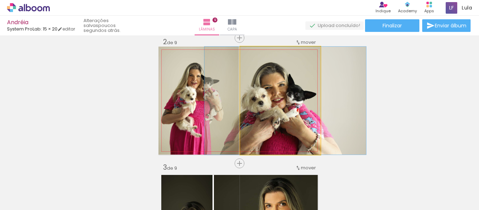
drag, startPoint x: 289, startPoint y: 109, endPoint x: 294, endPoint y: 109, distance: 4.9
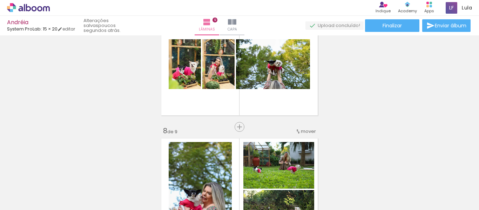
scroll to position [807, 0]
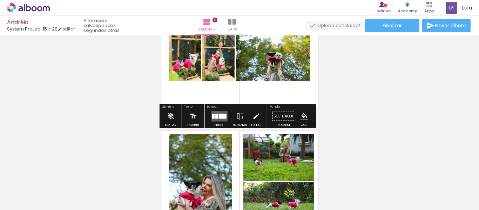
click at [221, 114] on div at bounding box center [222, 116] width 7 height 5
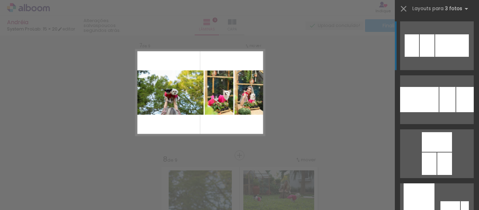
scroll to position [763, 0]
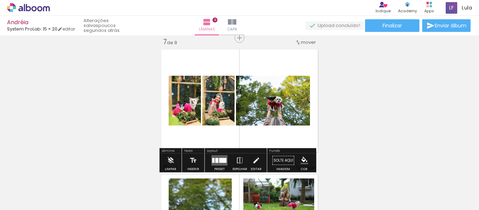
click at [215, 160] on div at bounding box center [216, 160] width 3 height 5
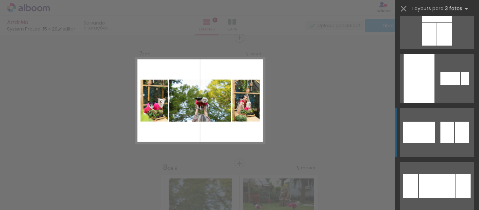
scroll to position [140, 0]
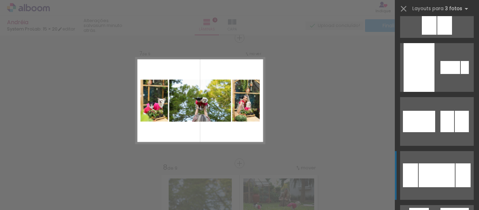
click at [436, 167] on div at bounding box center [437, 175] width 36 height 24
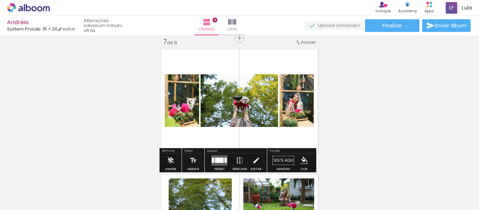
click at [217, 158] on div at bounding box center [219, 160] width 9 height 5
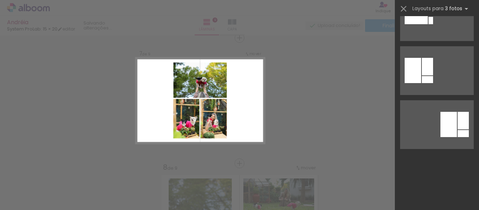
scroll to position [0, 0]
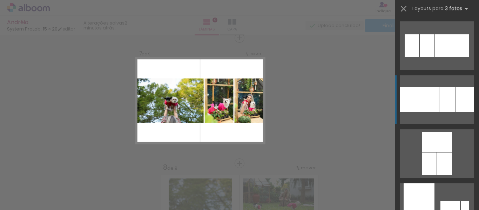
click at [441, 201] on div at bounding box center [451, 207] width 20 height 13
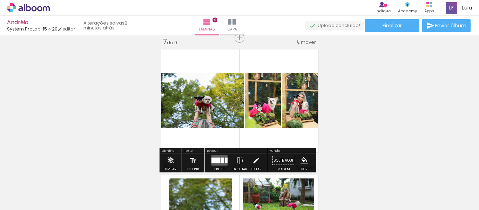
click at [236, 161] on iron-icon at bounding box center [240, 161] width 8 height 14
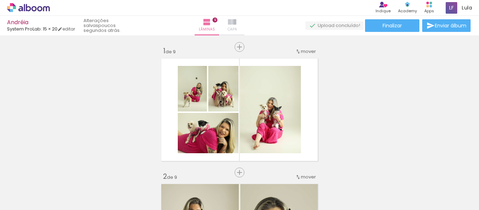
click at [234, 21] on paper-button "Capa" at bounding box center [232, 26] width 25 height 20
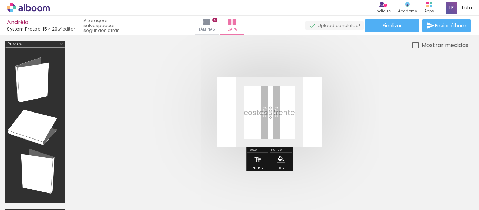
click at [276, 121] on quentale-layouter at bounding box center [270, 113] width 106 height 70
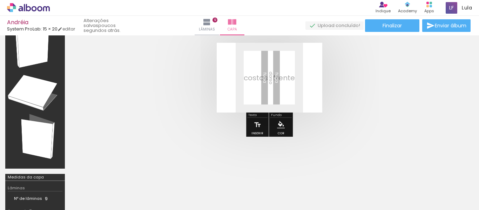
scroll to position [35, 0]
click at [18, 199] on span "Adicionar Fotos" at bounding box center [24, 201] width 21 height 8
click at [0, 0] on input "file" at bounding box center [0, 0] width 0 height 0
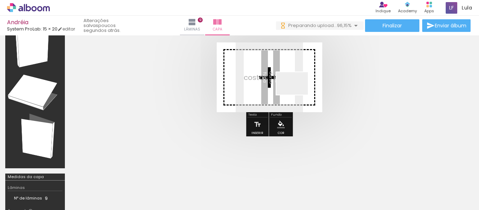
drag, startPoint x: 81, startPoint y: 192, endPoint x: 297, endPoint y: 93, distance: 238.1
click at [297, 93] on quentale-workspace at bounding box center [239, 105] width 479 height 210
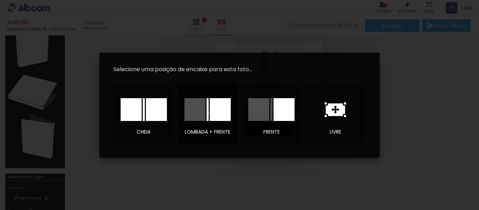
click at [210, 113] on div at bounding box center [220, 109] width 21 height 23
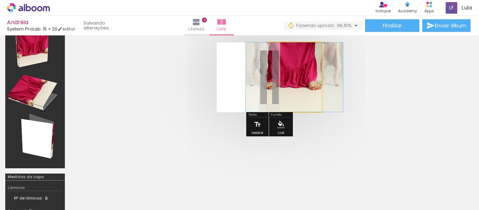
type paper-slider "100"
click at [275, 60] on quentale-photo at bounding box center [294, 76] width 55 height 69
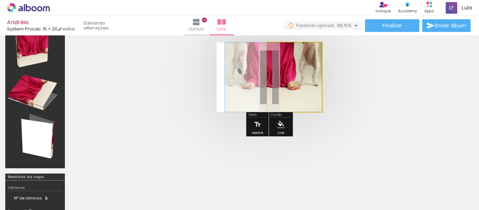
drag, startPoint x: 305, startPoint y: 95, endPoint x: 269, endPoint y: 93, distance: 36.2
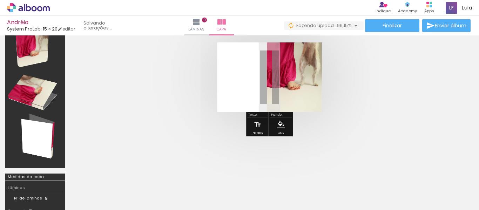
click at [280, 75] on div at bounding box center [304, 71] width 49 height 11
click at [302, 95] on quentale-photo at bounding box center [294, 76] width 55 height 69
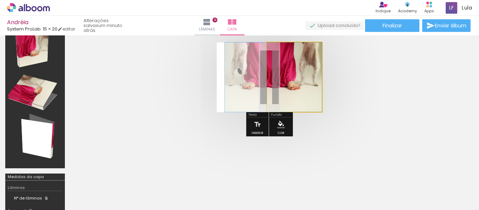
click at [302, 95] on quentale-photo at bounding box center [294, 76] width 55 height 69
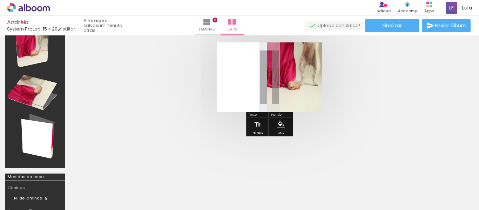
click at [298, 85] on div at bounding box center [300, 82] width 8 height 7
click at [354, 106] on quentale-cover at bounding box center [269, 77] width 342 height 70
click at [236, 21] on iron-icon at bounding box center [232, 22] width 8 height 8
click at [39, 145] on div at bounding box center [35, 90] width 55 height 151
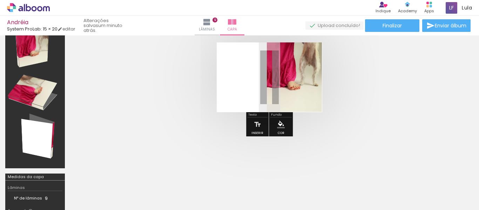
click at [39, 106] on div at bounding box center [35, 90] width 55 height 151
click at [42, 44] on div at bounding box center [35, 90] width 55 height 151
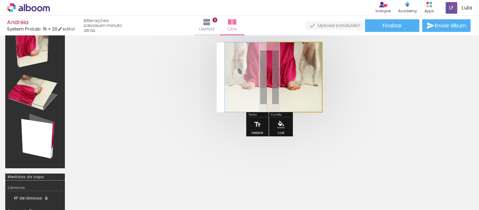
click at [295, 98] on quentale-photo at bounding box center [294, 76] width 55 height 69
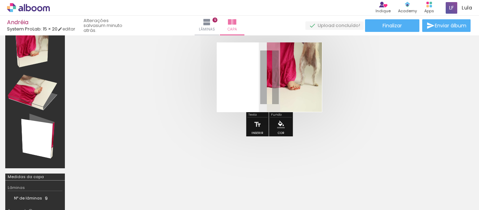
click at [295, 98] on quentale-photo at bounding box center [294, 76] width 55 height 69
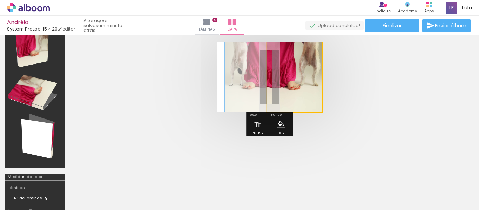
click at [295, 98] on quentale-photo at bounding box center [294, 76] width 55 height 69
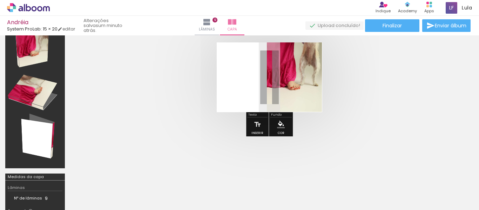
click at [285, 69] on iron-icon at bounding box center [284, 71] width 7 height 7
click at [285, 70] on iron-icon at bounding box center [284, 71] width 7 height 7
drag, startPoint x: 322, startPoint y: 73, endPoint x: 414, endPoint y: 90, distance: 94.1
type paper-slider "100"
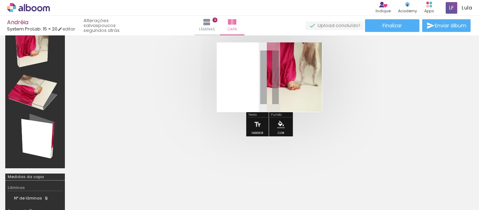
click at [414, 90] on quentale-cover at bounding box center [269, 77] width 342 height 70
click at [345, 134] on div at bounding box center [269, 77] width 398 height 126
click at [236, 24] on iron-icon at bounding box center [232, 22] width 8 height 8
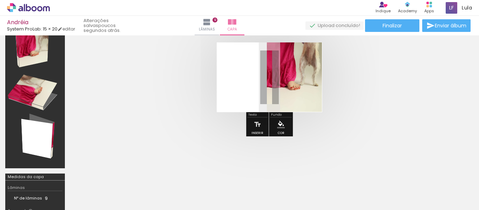
drag, startPoint x: 241, startPoint y: 88, endPoint x: 417, endPoint y: 89, distance: 176.4
click at [417, 89] on quentale-cover at bounding box center [269, 77] width 342 height 70
click at [41, 146] on div at bounding box center [35, 90] width 55 height 151
drag, startPoint x: 41, startPoint y: 146, endPoint x: 41, endPoint y: 76, distance: 69.5
click at [41, 144] on div at bounding box center [35, 90] width 55 height 151
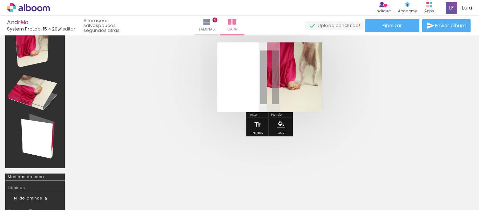
click at [41, 76] on div at bounding box center [35, 90] width 55 height 151
click at [18, 174] on span "26 fotos" at bounding box center [16, 178] width 22 height 8
click at [339, 131] on div at bounding box center [269, 77] width 398 height 126
click at [256, 129] on iron-icon at bounding box center [258, 125] width 8 height 14
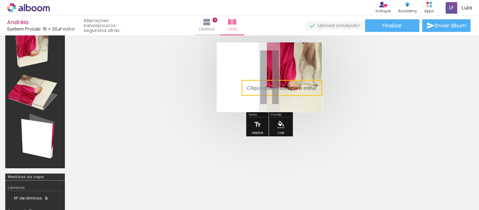
drag, startPoint x: 255, startPoint y: 81, endPoint x: 334, endPoint y: 95, distance: 79.8
click at [335, 96] on quentale-cover-editor at bounding box center [269, 122] width 398 height 233
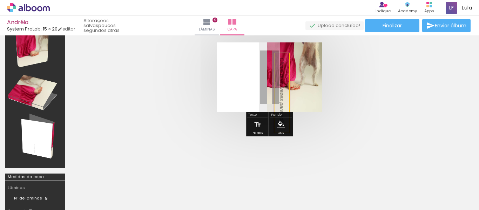
drag, startPoint x: 287, startPoint y: 61, endPoint x: 444, endPoint y: 105, distance: 162.7
click at [444, 105] on div at bounding box center [269, 77] width 398 height 126
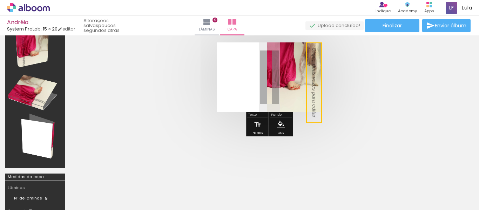
drag, startPoint x: 283, startPoint y: 99, endPoint x: 411, endPoint y: 101, distance: 128.1
click at [411, 101] on quentale-cover-editor at bounding box center [269, 122] width 398 height 233
click at [185, 106] on quentale-cover at bounding box center [269, 77] width 342 height 70
drag, startPoint x: 309, startPoint y: 88, endPoint x: 366, endPoint y: 95, distance: 57.6
click at [366, 95] on quentale-cover at bounding box center [269, 77] width 342 height 70
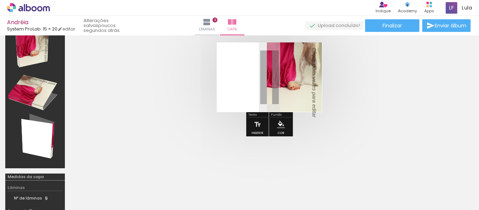
drag, startPoint x: 313, startPoint y: 97, endPoint x: 278, endPoint y: 104, distance: 35.4
click at [471, 115] on div at bounding box center [239, 122] width 479 height 244
drag, startPoint x: 313, startPoint y: 95, endPoint x: 287, endPoint y: 96, distance: 26.0
click at [287, 96] on album-spread at bounding box center [270, 77] width 106 height 70
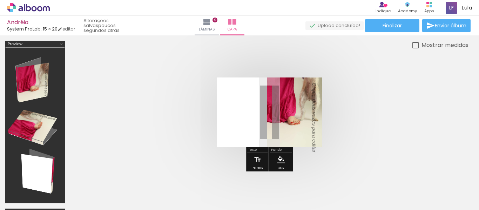
scroll to position [35, 0]
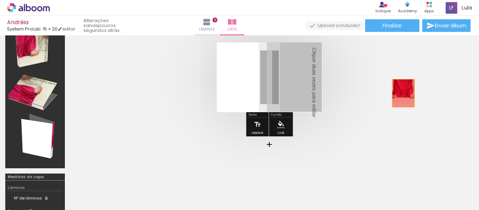
drag, startPoint x: 294, startPoint y: 95, endPoint x: 403, endPoint y: 93, distance: 109.8
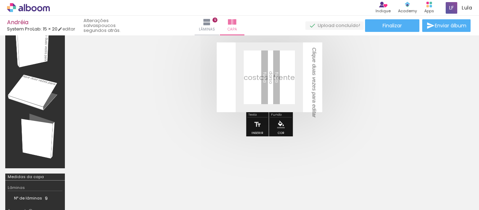
drag, startPoint x: 313, startPoint y: 93, endPoint x: 473, endPoint y: 92, distance: 159.6
click at [473, 92] on div at bounding box center [239, 122] width 479 height 244
click at [314, 89] on p at bounding box center [313, 88] width 7 height 80
click at [314, 89] on quentale-selection at bounding box center [314, 82] width 16 height 81
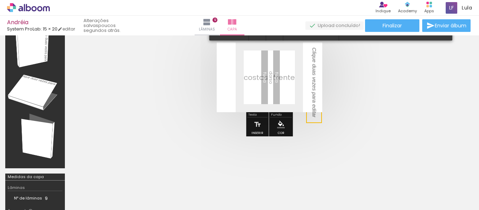
click at [314, 89] on div at bounding box center [313, 83] width 7 height 70
click at [309, 90] on album-spread at bounding box center [270, 77] width 106 height 70
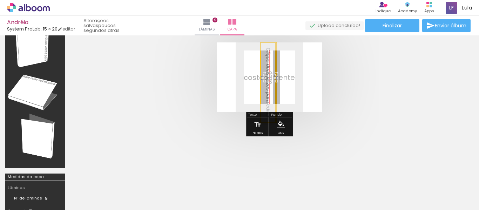
drag, startPoint x: 314, startPoint y: 119, endPoint x: 270, endPoint y: 109, distance: 44.5
click at [269, 109] on quentale-selection at bounding box center [268, 82] width 16 height 81
drag, startPoint x: 268, startPoint y: 92, endPoint x: 226, endPoint y: 83, distance: 43.3
click at [226, 83] on quentale-layouter at bounding box center [270, 77] width 106 height 70
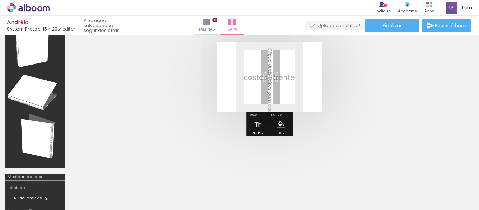
click at [269, 94] on p at bounding box center [269, 88] width 7 height 80
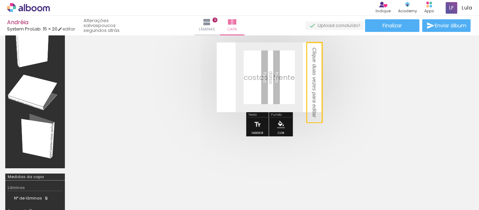
drag, startPoint x: 269, startPoint y: 94, endPoint x: 455, endPoint y: 126, distance: 188.3
click at [455, 125] on quentale-cover-editor at bounding box center [269, 122] width 398 height 233
drag, startPoint x: 311, startPoint y: 113, endPoint x: 380, endPoint y: 88, distance: 73.1
click at [429, 88] on quentale-cover-editor at bounding box center [269, 122] width 398 height 233
click at [82, 186] on div at bounding box center [70, 186] width 35 height 25
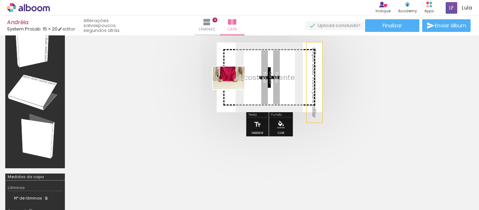
drag, startPoint x: 82, startPoint y: 189, endPoint x: 234, endPoint y: 88, distance: 182.3
click at [234, 88] on quentale-workspace at bounding box center [239, 105] width 479 height 210
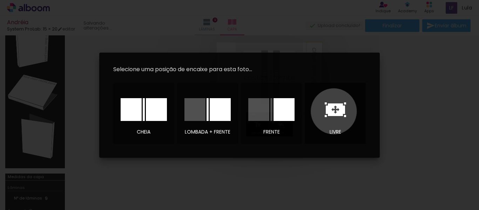
click at [334, 111] on icon at bounding box center [335, 109] width 19 height 13
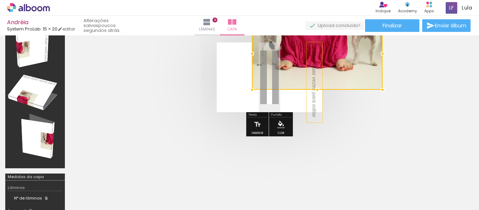
drag, startPoint x: 286, startPoint y: 65, endPoint x: 264, endPoint y: 21, distance: 48.9
click at [263, 0] on div "Andréia System ProLab: 15 × 20 editar poucos segundos atrás. Lâminas 9 Capa Fin…" at bounding box center [239, 0] width 479 height 0
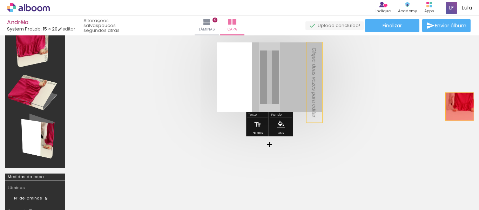
drag, startPoint x: 289, startPoint y: 80, endPoint x: 460, endPoint y: 107, distance: 173.2
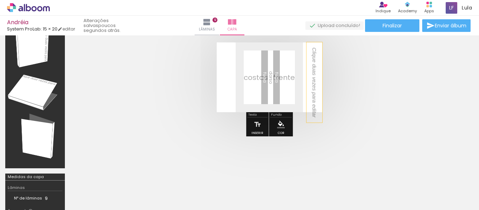
click at [68, 193] on div at bounding box center [70, 186] width 35 height 25
drag, startPoint x: 80, startPoint y: 188, endPoint x: 187, endPoint y: 111, distance: 131.7
click at [187, 111] on quentale-workspace at bounding box center [239, 105] width 479 height 210
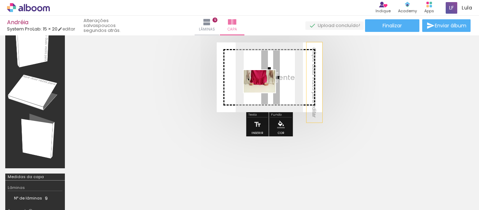
drag, startPoint x: 85, startPoint y: 183, endPoint x: 279, endPoint y: 79, distance: 220.8
click at [279, 79] on quentale-workspace at bounding box center [239, 105] width 479 height 210
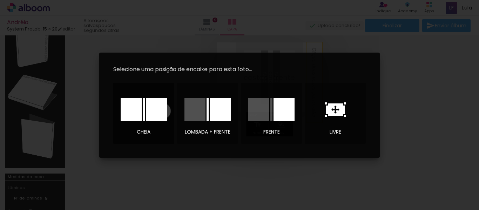
click at [163, 111] on div at bounding box center [156, 109] width 21 height 23
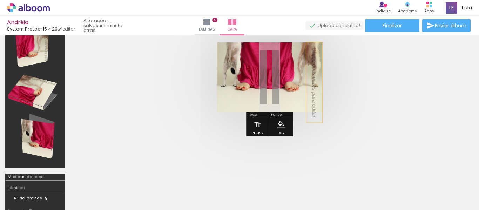
click at [358, 106] on quentale-cover at bounding box center [269, 77] width 342 height 70
click at [295, 75] on div at bounding box center [317, 54] width 131 height 72
click at [290, 74] on div at bounding box center [317, 54] width 131 height 72
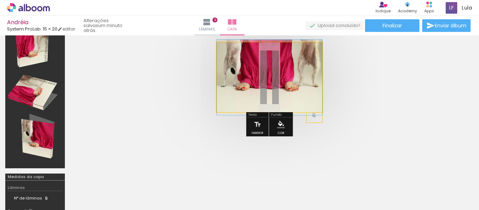
drag, startPoint x: 245, startPoint y: 59, endPoint x: 234, endPoint y: 59, distance: 10.9
type paper-slider "100"
click at [234, 59] on div at bounding box center [253, 60] width 49 height 11
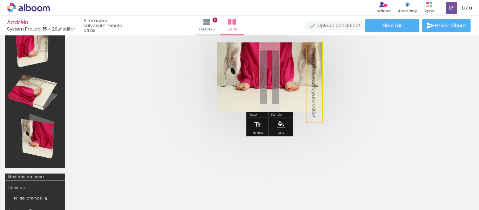
drag, startPoint x: 294, startPoint y: 82, endPoint x: 295, endPoint y: 87, distance: 5.0
click at [295, 87] on div at bounding box center [317, 54] width 131 height 72
click at [371, 85] on div at bounding box center [317, 54] width 131 height 72
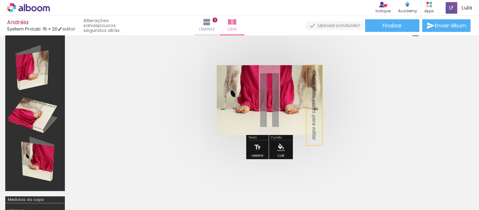
scroll to position [0, 0]
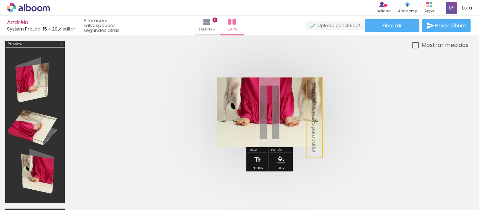
drag, startPoint x: 313, startPoint y: 126, endPoint x: 240, endPoint y: 126, distance: 72.6
click at [240, 126] on album-spread at bounding box center [270, 113] width 106 height 70
click at [313, 119] on p at bounding box center [313, 123] width 7 height 80
click at [255, 158] on iron-icon at bounding box center [258, 160] width 8 height 14
click at [257, 153] on iron-icon at bounding box center [258, 160] width 8 height 14
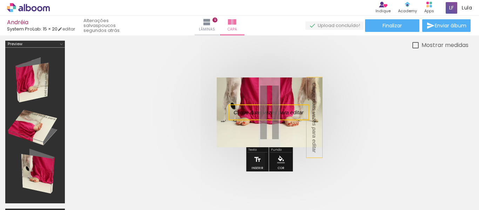
click at [257, 153] on iron-icon at bounding box center [258, 160] width 8 height 14
click at [69, 27] on link "editar" at bounding box center [67, 29] width 18 height 6
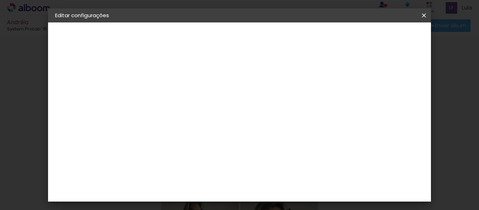
click at [221, 41] on paper-button "Voltar" at bounding box center [207, 37] width 28 height 12
click at [0, 0] on slot "Voltar" at bounding box center [0, 0] width 0 height 0
click at [263, 33] on paper-button "Voltar" at bounding box center [249, 37] width 28 height 12
click at [426, 14] on iron-icon at bounding box center [424, 15] width 8 height 7
click at [424, 15] on iron-icon at bounding box center [424, 15] width 8 height 7
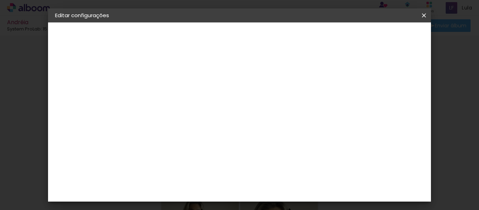
click at [0, 0] on slot "Avançar" at bounding box center [0, 0] width 0 height 0
click at [301, 37] on div "Voltar Avançar" at bounding box center [266, 37] width 70 height 12
click at [301, 105] on paper-item "Tamanho Livre" at bounding box center [267, 106] width 67 height 15
click at [421, 14] on iron-icon at bounding box center [424, 15] width 8 height 7
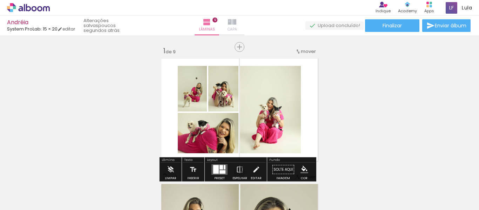
click at [236, 21] on iron-icon at bounding box center [232, 22] width 8 height 8
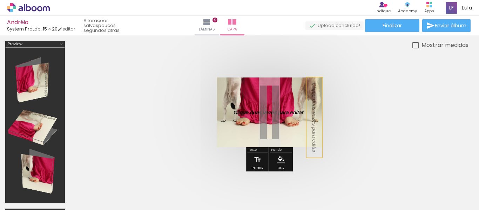
click at [413, 42] on div at bounding box center [416, 45] width 6 height 6
type paper-checkbox "on"
click at [295, 112] on p at bounding box center [274, 112] width 80 height 7
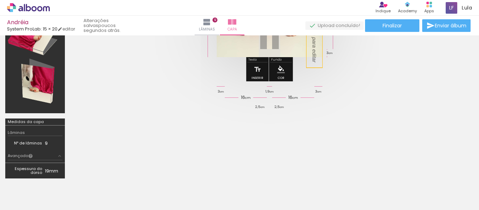
scroll to position [55, 0]
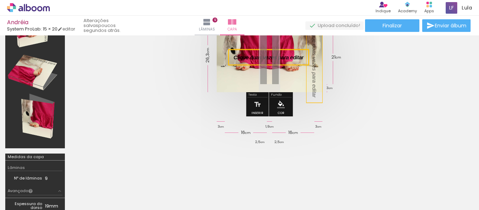
click at [33, 118] on div at bounding box center [35, 70] width 55 height 151
click at [33, 114] on div at bounding box center [35, 70] width 55 height 151
click at [33, 115] on div at bounding box center [35, 70] width 55 height 151
drag, startPoint x: 32, startPoint y: 114, endPoint x: 25, endPoint y: 78, distance: 36.1
click at [31, 106] on div at bounding box center [35, 70] width 55 height 151
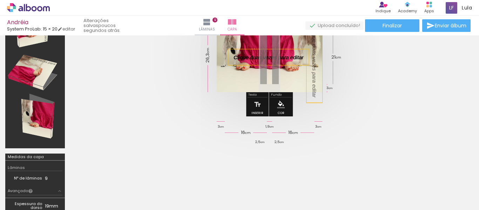
drag, startPoint x: 25, startPoint y: 78, endPoint x: 56, endPoint y: 104, distance: 40.1
click at [56, 104] on div at bounding box center [35, 70] width 55 height 151
drag, startPoint x: 246, startPoint y: 59, endPoint x: 232, endPoint y: 59, distance: 14.0
click at [232, 59] on div at bounding box center [268, 57] width 80 height 16
click at [243, 59] on p at bounding box center [274, 57] width 80 height 7
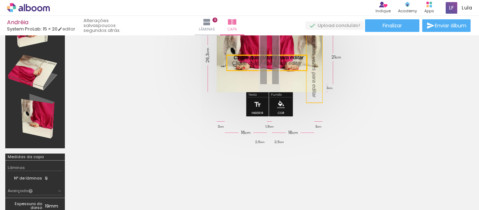
drag, startPoint x: 241, startPoint y: 56, endPoint x: 240, endPoint y: 62, distance: 5.9
click at [240, 62] on quentale-selection at bounding box center [267, 63] width 81 height 16
click at [440, 94] on div at bounding box center [269, 57] width 398 height 126
